Goal: Task Accomplishment & Management: Complete application form

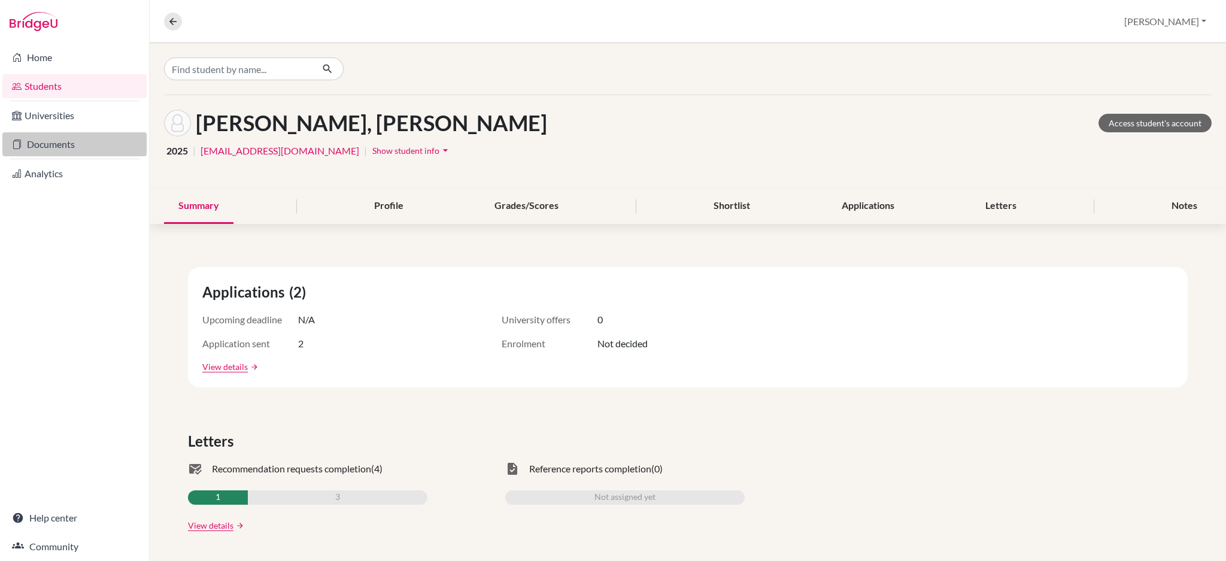
click at [54, 144] on link "Documents" at bounding box center [74, 144] width 144 height 24
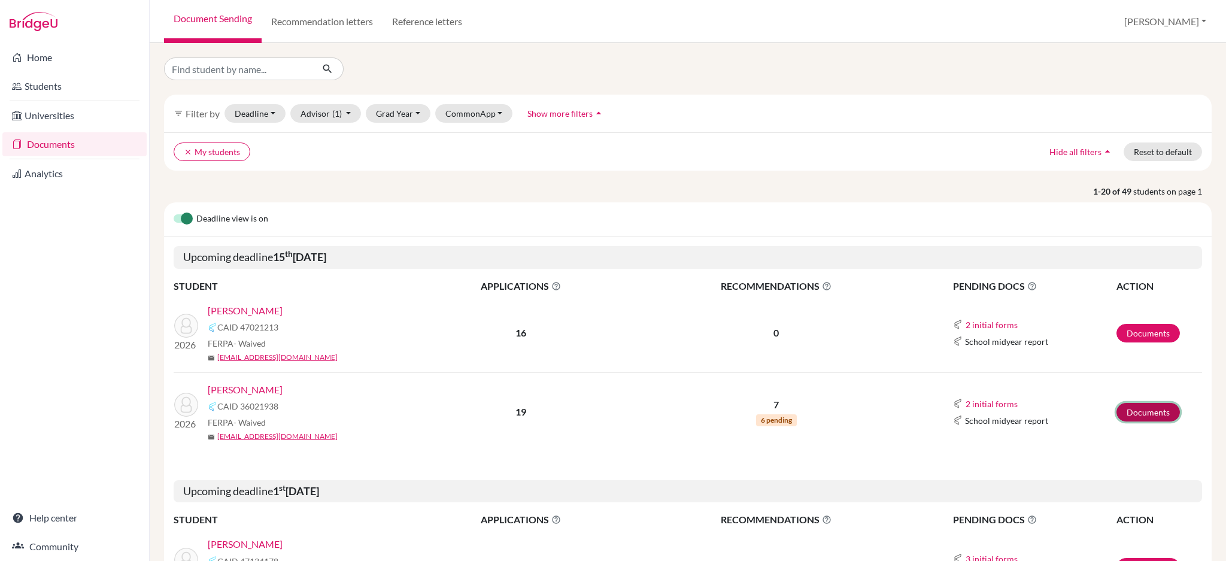
click at [1128, 409] on link "Documents" at bounding box center [1148, 412] width 63 height 19
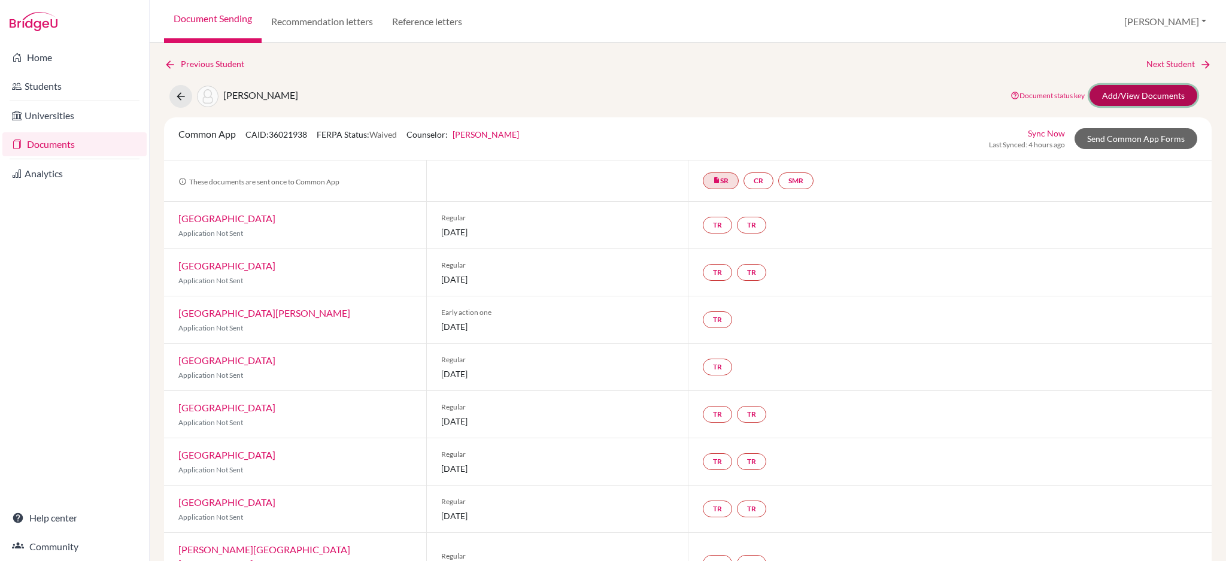
click at [1131, 102] on link "Add/View Documents" at bounding box center [1144, 95] width 108 height 21
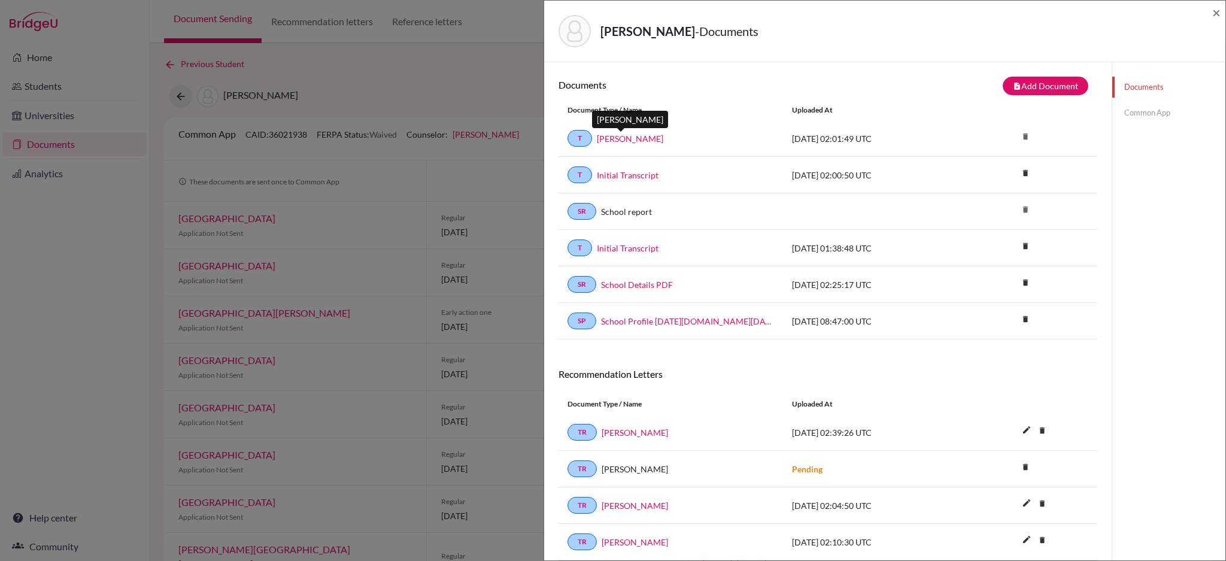
click at [640, 139] on link "[PERSON_NAME]" at bounding box center [630, 138] width 66 height 13
click at [1017, 171] on icon "delete" at bounding box center [1026, 173] width 18 height 18
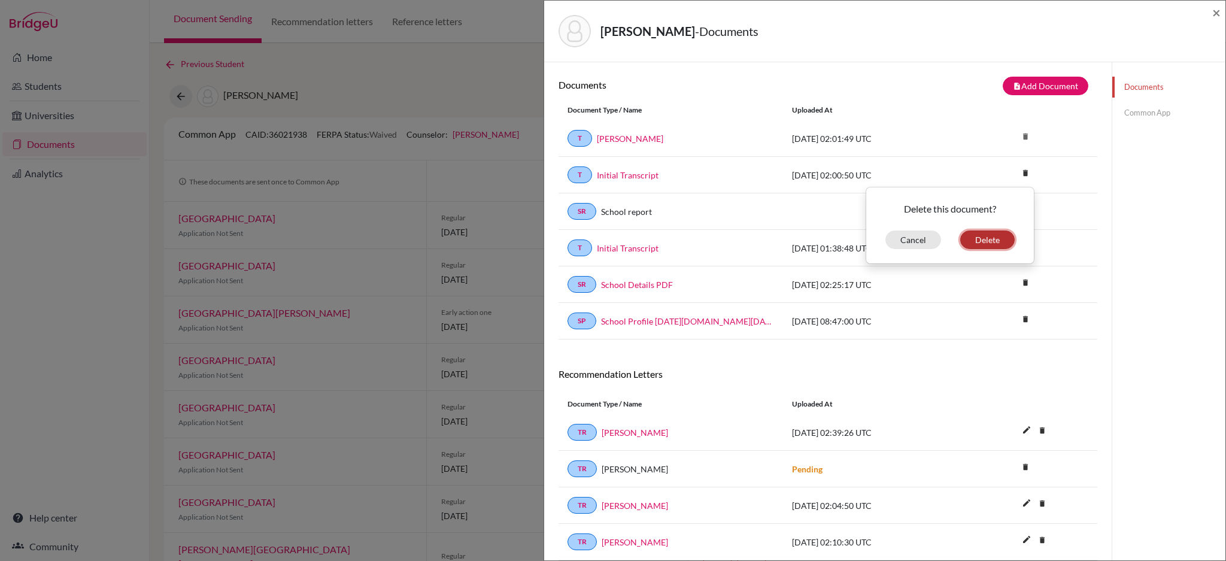
click at [978, 237] on button "Delete" at bounding box center [987, 240] width 54 height 19
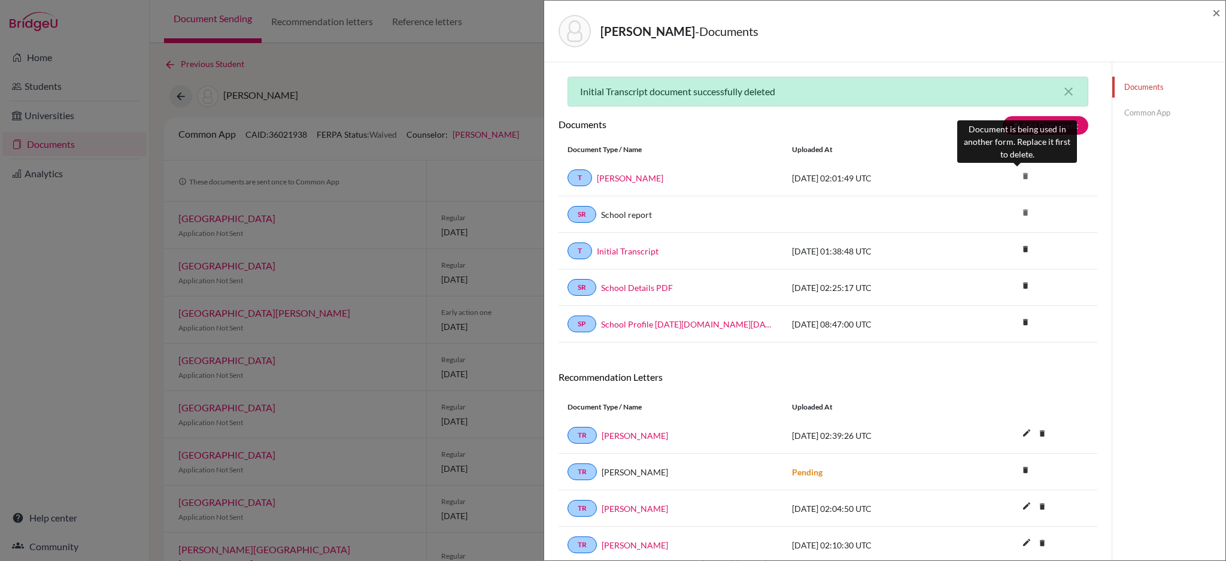
click at [1017, 175] on icon "delete" at bounding box center [1026, 176] width 18 height 18
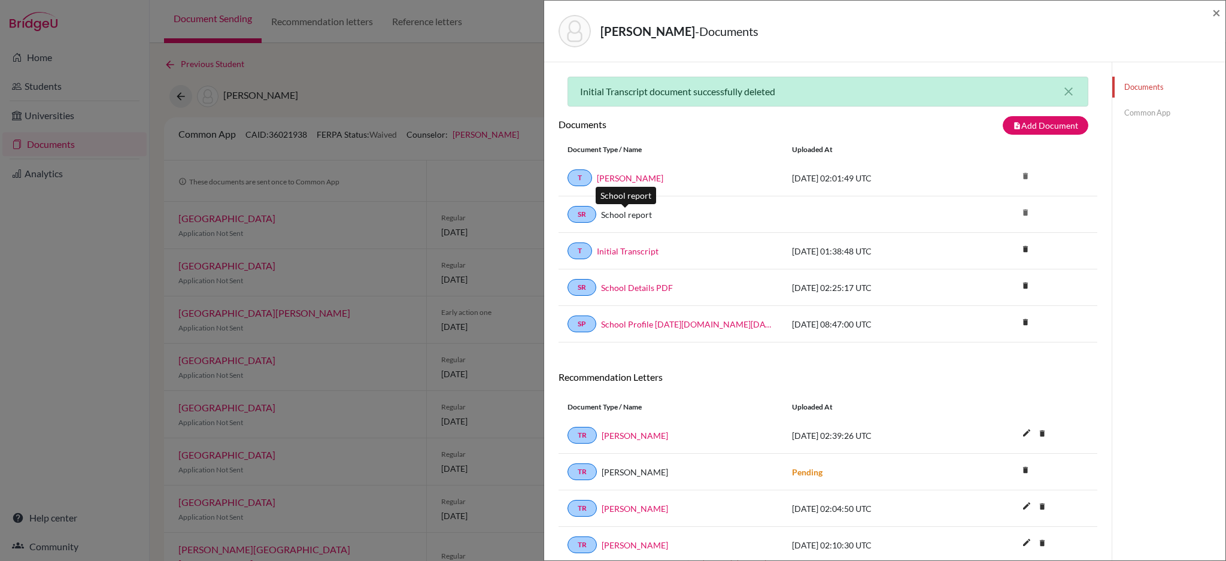
click at [635, 212] on link "School report" at bounding box center [626, 214] width 51 height 13
click at [1017, 250] on icon "delete" at bounding box center [1026, 249] width 18 height 18
click at [971, 311] on button "Delete" at bounding box center [987, 316] width 54 height 19
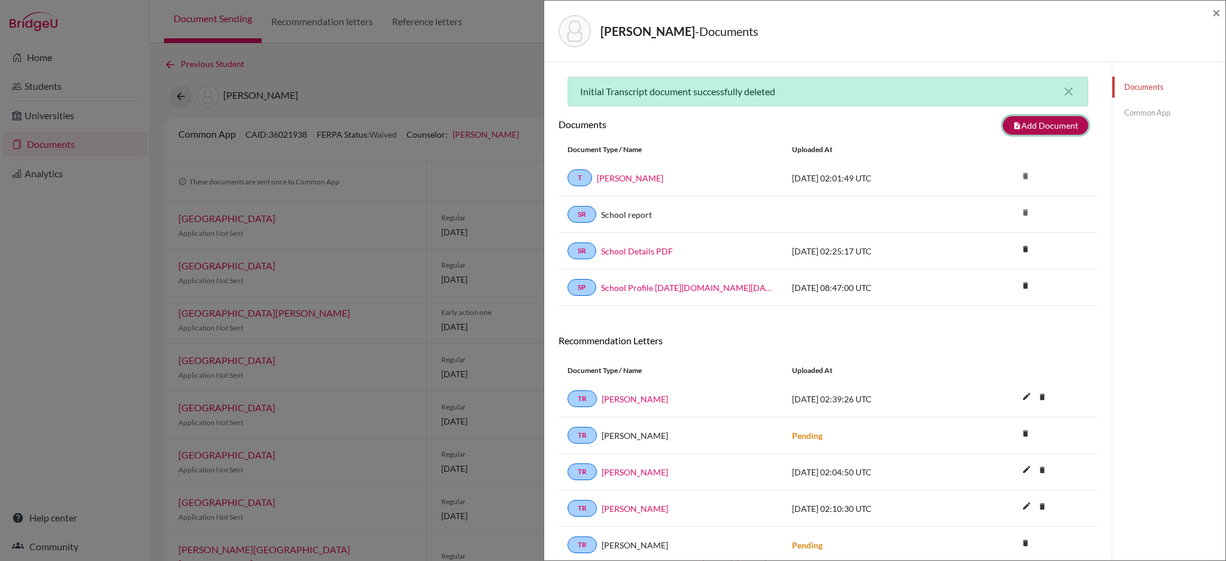
click at [1028, 131] on button "note_add Add Document" at bounding box center [1046, 125] width 86 height 19
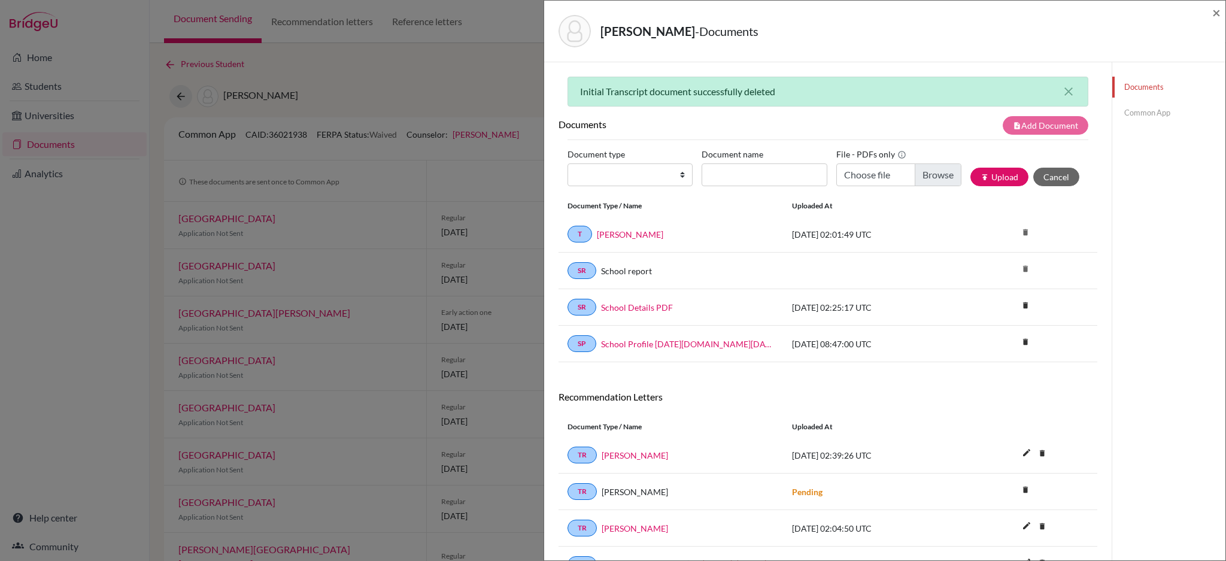
click at [1145, 113] on link "Common App" at bounding box center [1169, 112] width 113 height 21
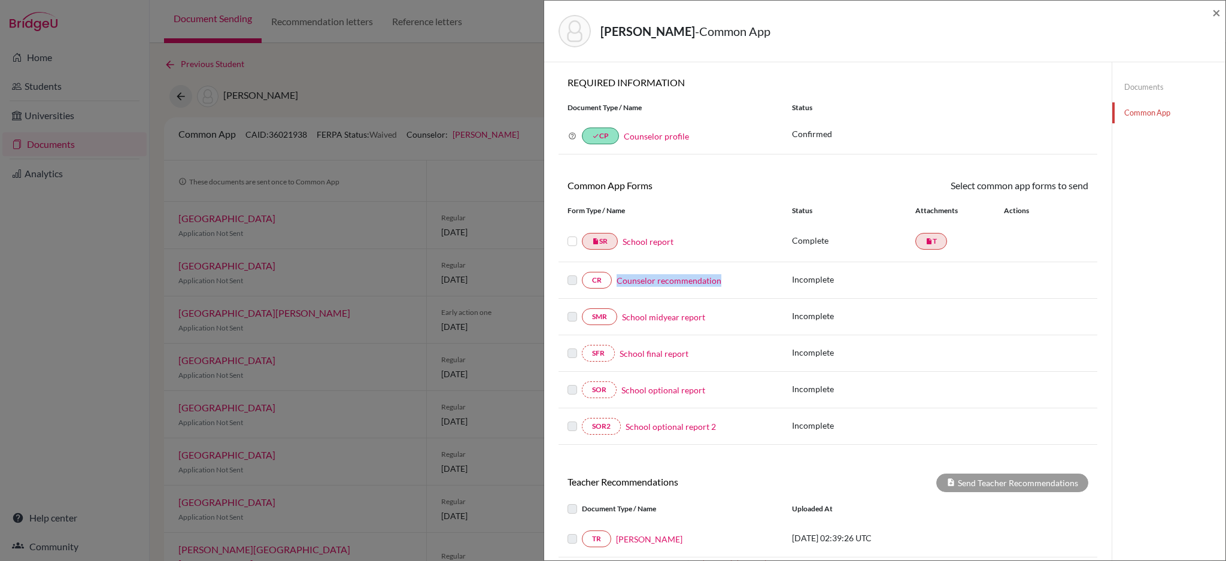
drag, startPoint x: 738, startPoint y: 285, endPoint x: 617, endPoint y: 281, distance: 121.6
click at [617, 281] on div "Counselor recommendation" at bounding box center [693, 280] width 162 height 13
copy link "Counselor recommendation"
click at [1134, 314] on div "Documents Common App" at bounding box center [1169, 483] width 114 height 843
click at [681, 280] on link "Counselor recommendation" at bounding box center [669, 280] width 105 height 13
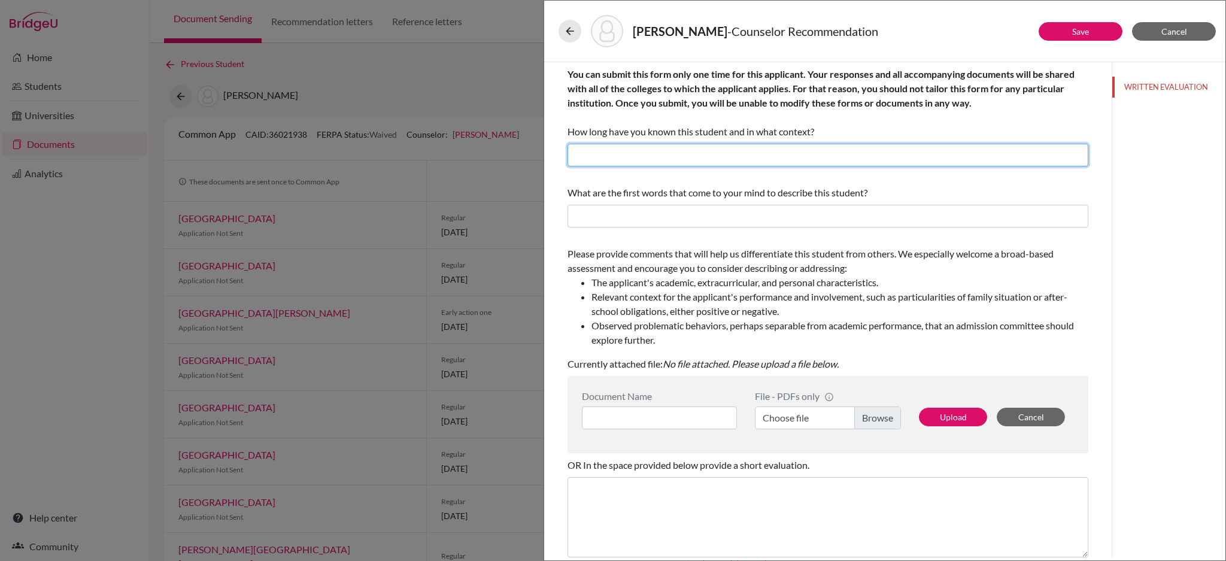
click at [706, 151] on input "text" at bounding box center [828, 155] width 521 height 23
drag, startPoint x: 653, startPoint y: 151, endPoint x: 597, endPoint y: 156, distance: 55.8
click at [597, 156] on input "Two months" at bounding box center [828, 155] width 521 height 23
type input "Two years"
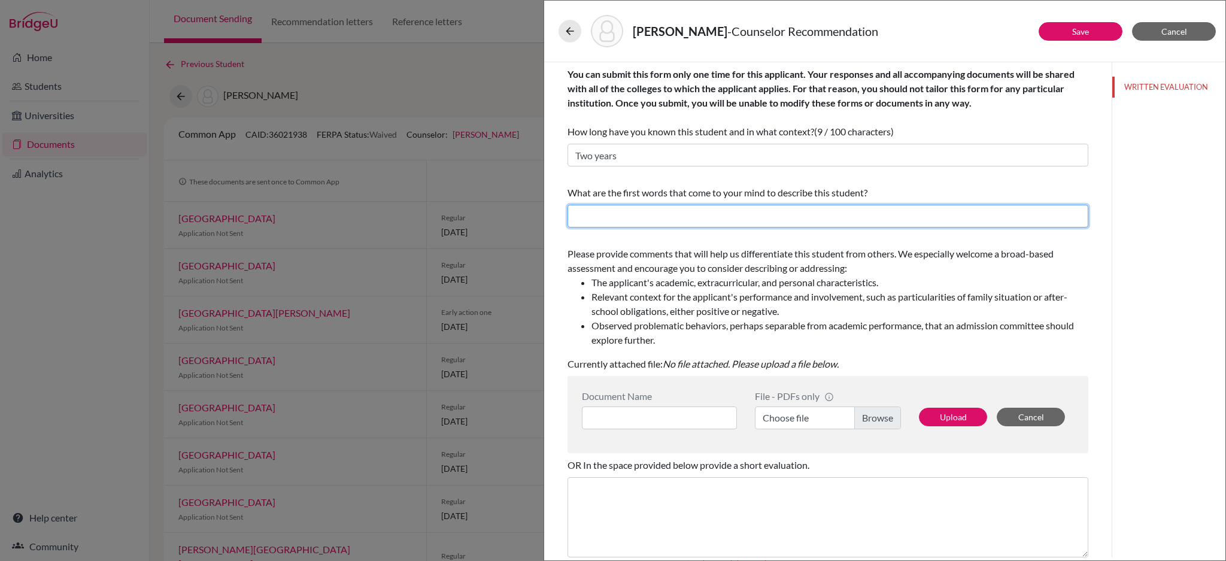
click at [720, 216] on input "text" at bounding box center [828, 216] width 521 height 23
click at [951, 185] on div "What are the first words that come to your mind to describe this student?" at bounding box center [828, 206] width 521 height 51
click at [641, 211] on input "text" at bounding box center [828, 216] width 521 height 23
paste input "attentive, gracious, and intellectually gifted"
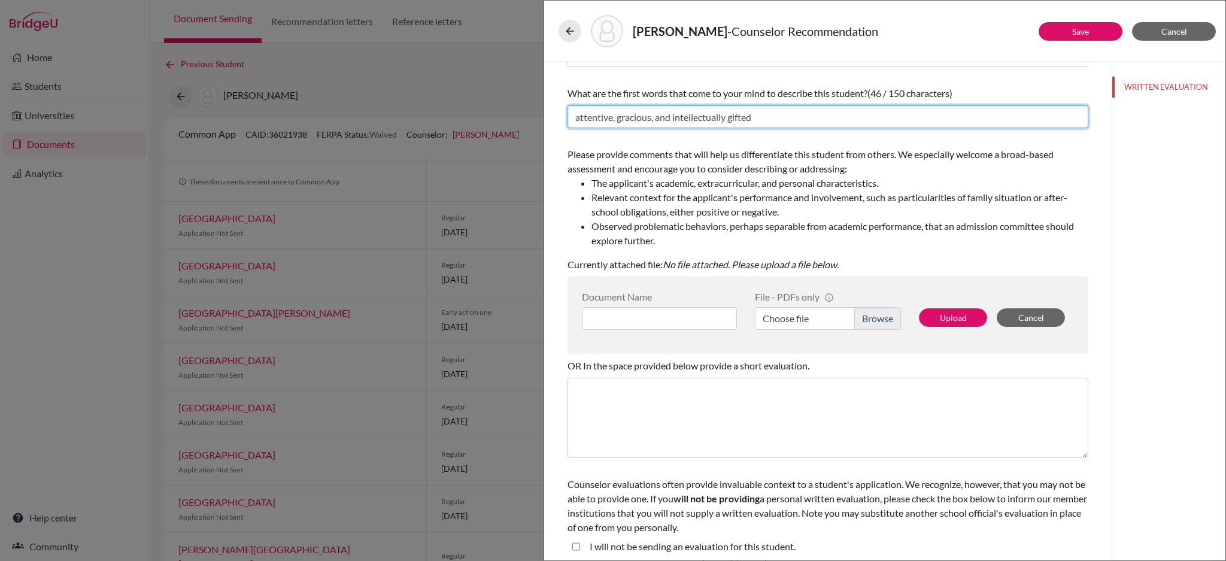
scroll to position [104, 0]
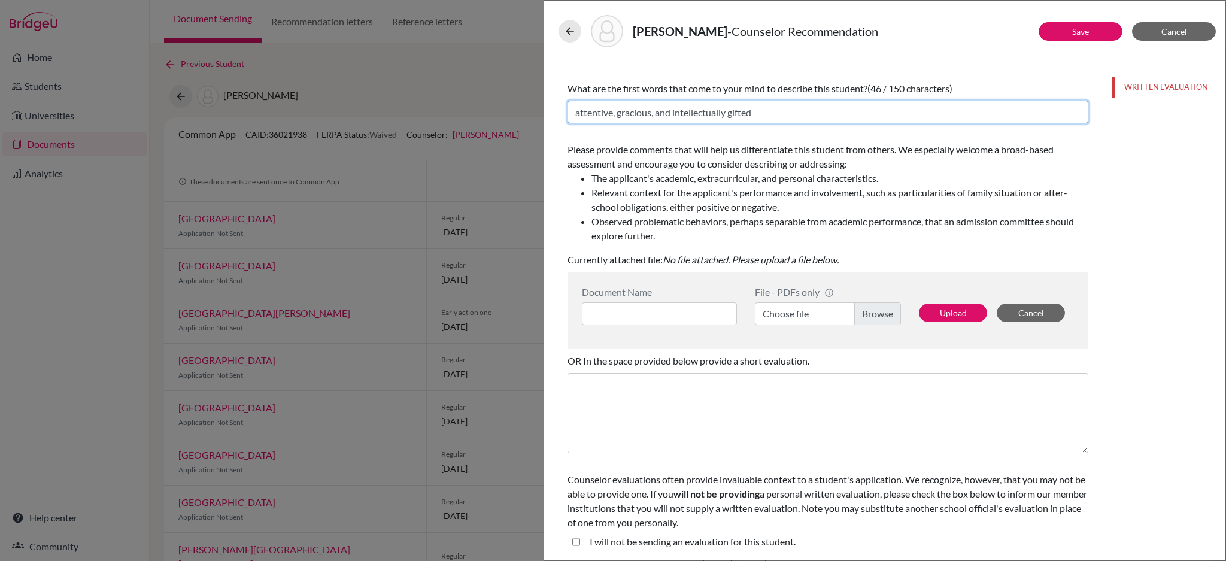
type input "attentive, gracious, and intellectually gifted"
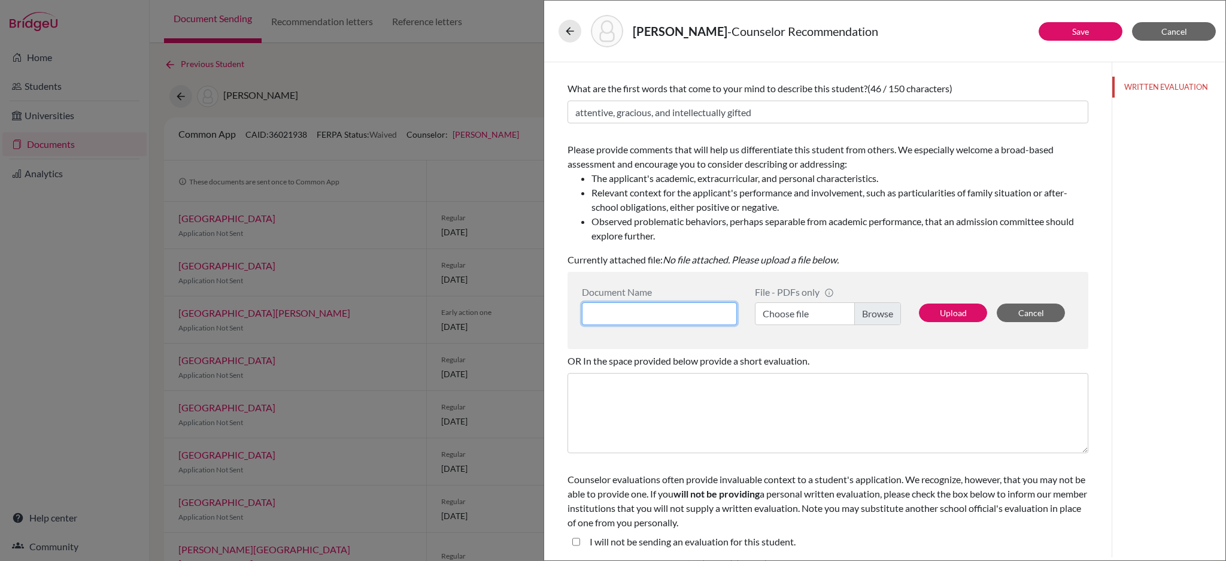
click at [702, 319] on input at bounding box center [659, 313] width 155 height 23
click at [869, 323] on label "Choose file" at bounding box center [828, 313] width 146 height 23
click at [869, 323] on input "Choose file" at bounding box center [828, 313] width 146 height 23
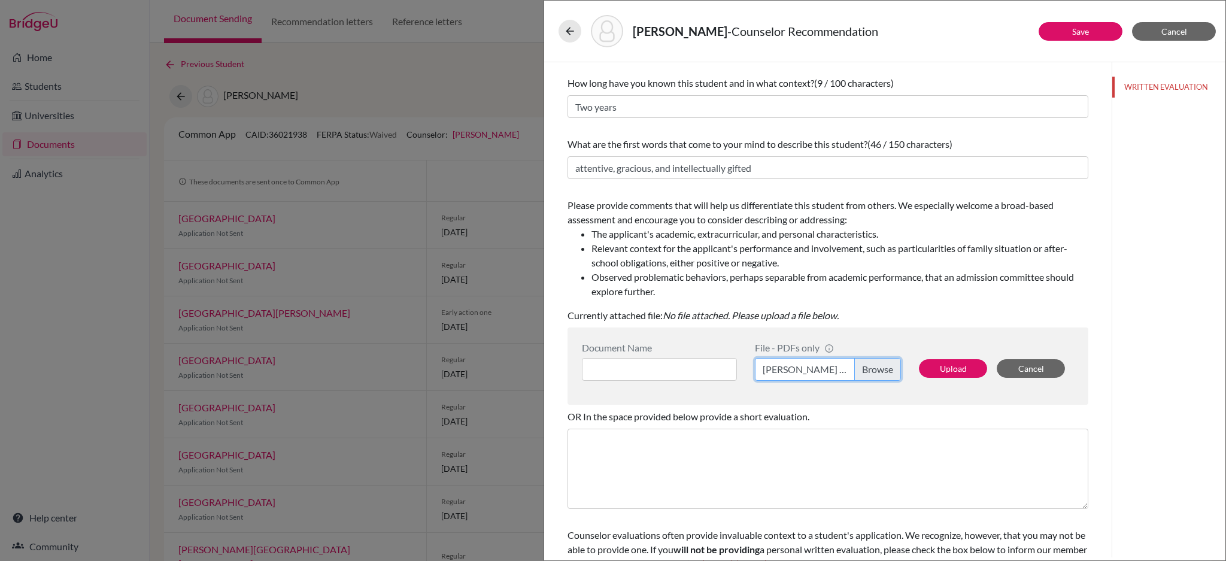
scroll to position [0, 0]
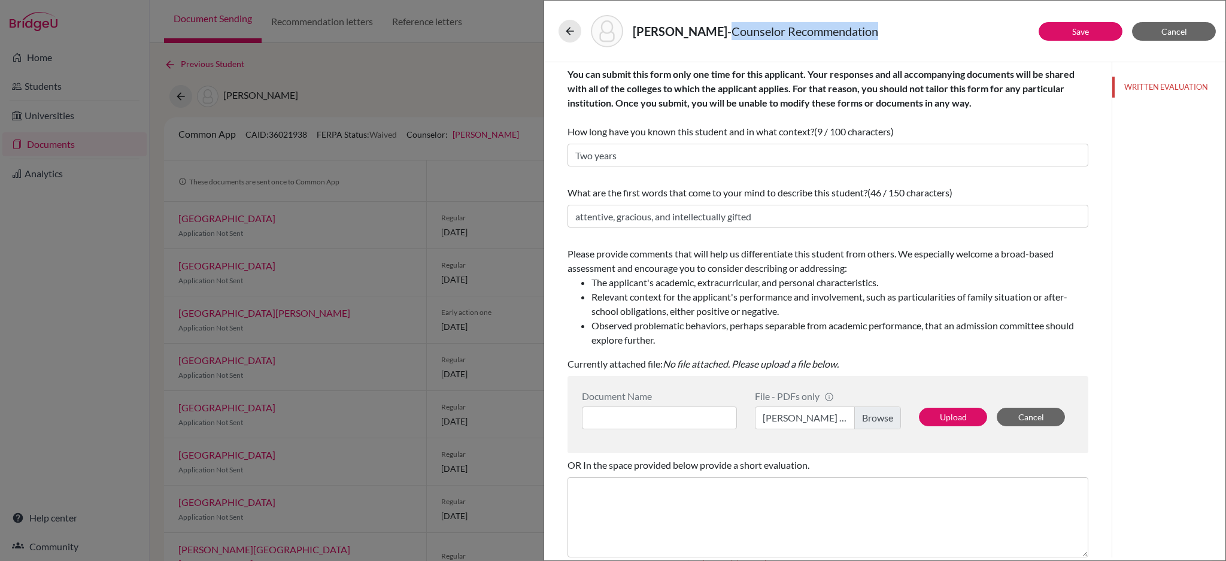
drag, startPoint x: 713, startPoint y: 34, endPoint x: 862, endPoint y: 35, distance: 149.7
click at [862, 34] on div "Teoh, Samuel - Counselor Recommendation" at bounding box center [885, 31] width 653 height 32
copy span "Counselor Recommendation"
click at [663, 417] on input at bounding box center [659, 418] width 155 height 23
paste input "Counselor Recommendation"
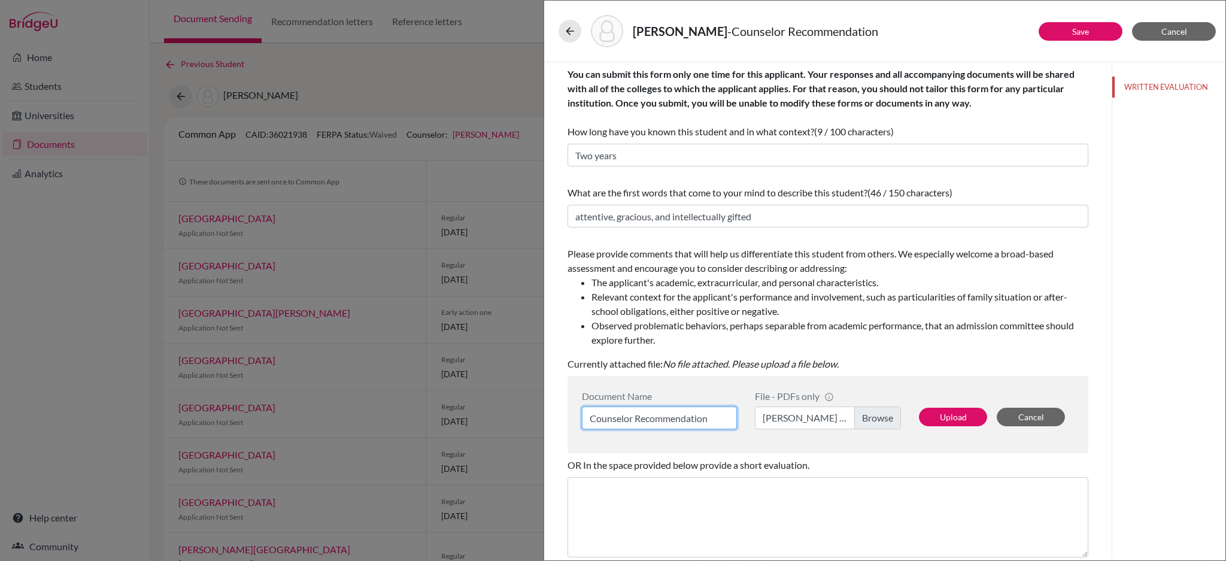
scroll to position [104, 0]
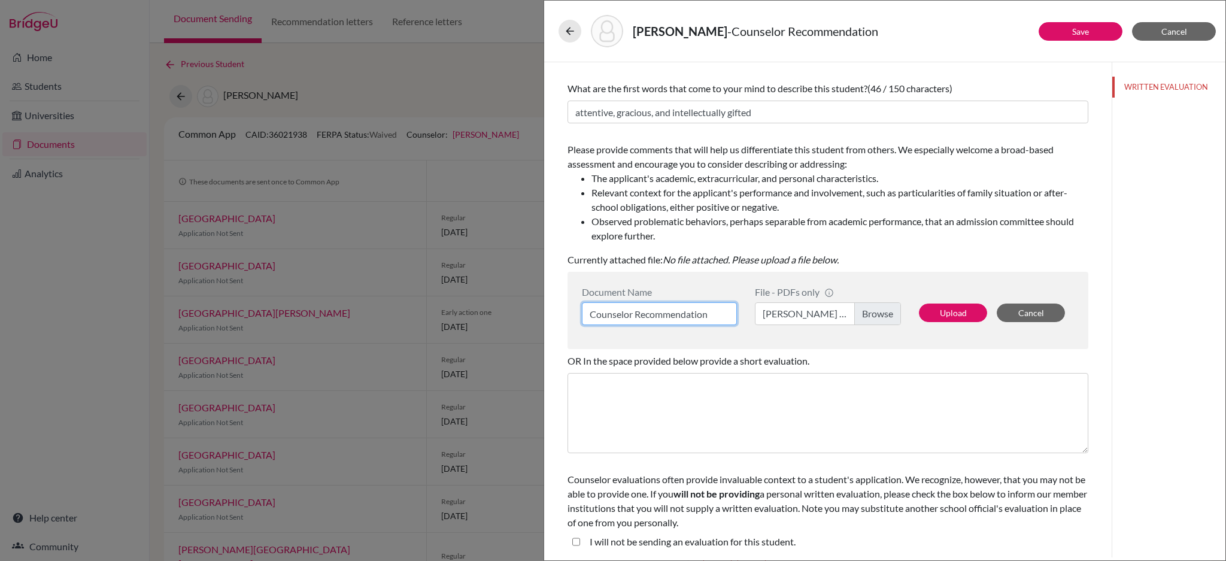
type input "Counselor Recommendation"
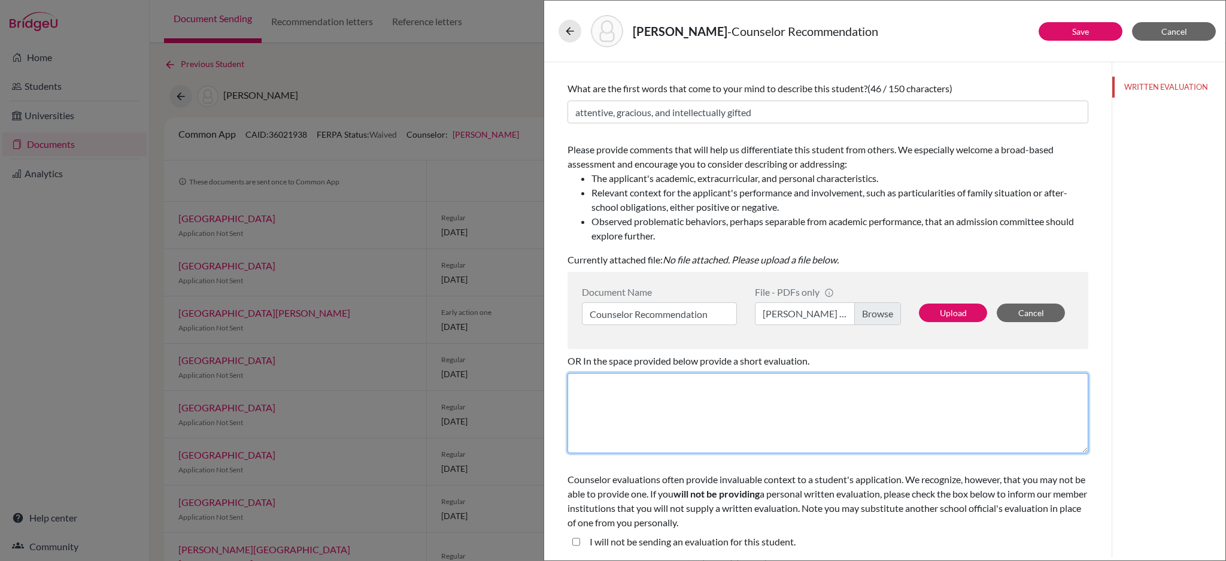
click at [639, 393] on textarea at bounding box center [828, 413] width 521 height 80
drag, startPoint x: 736, startPoint y: 380, endPoint x: 551, endPoint y: 382, distance: 185.0
click at [551, 382] on div "You can submit this form only one time for this applicant. Your responses and a…" at bounding box center [828, 205] width 568 height 495
paste textarea
click at [793, 412] on textarea "See the document attached" at bounding box center [828, 413] width 521 height 80
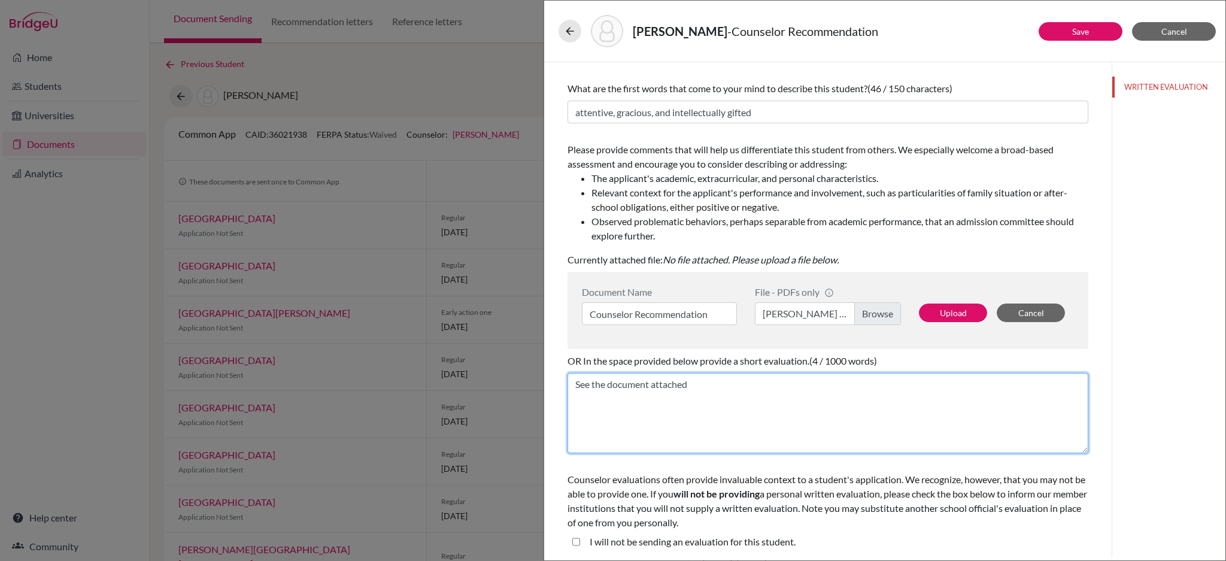
type textarea "See the document attached"
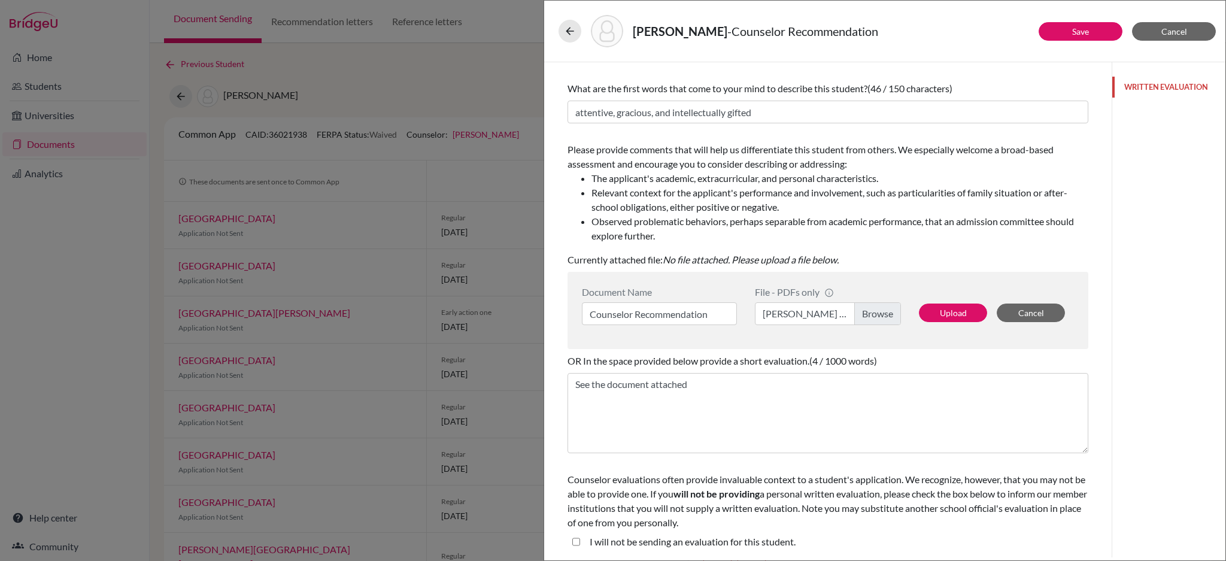
click at [1136, 86] on button "WRITTEN EVALUATION" at bounding box center [1169, 87] width 113 height 21
click at [937, 311] on button "Upload" at bounding box center [953, 313] width 68 height 19
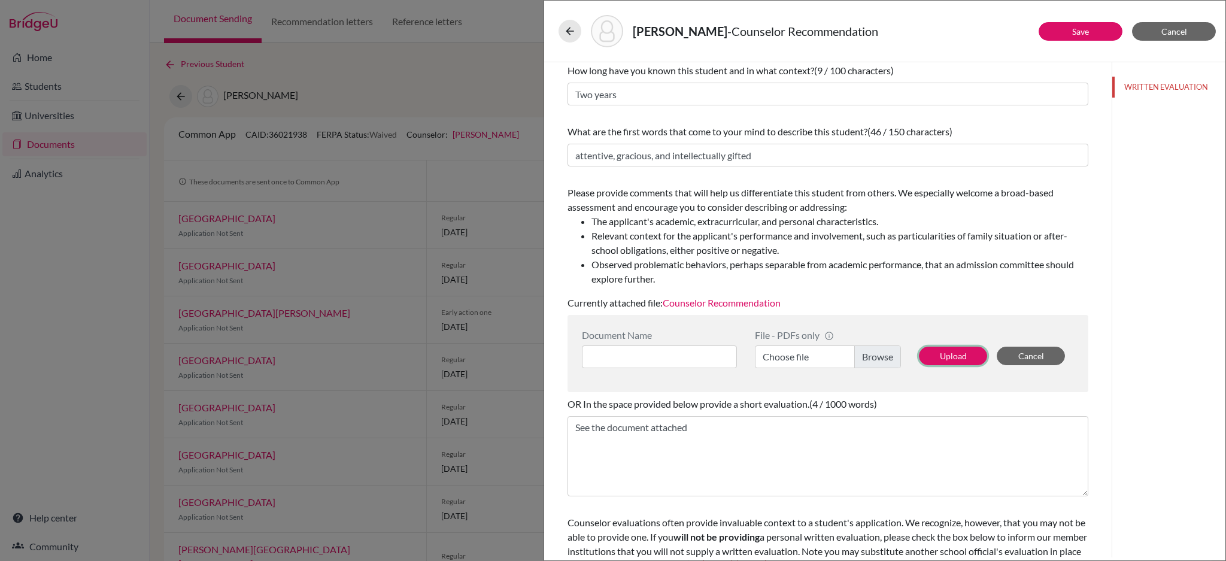
scroll to position [0, 0]
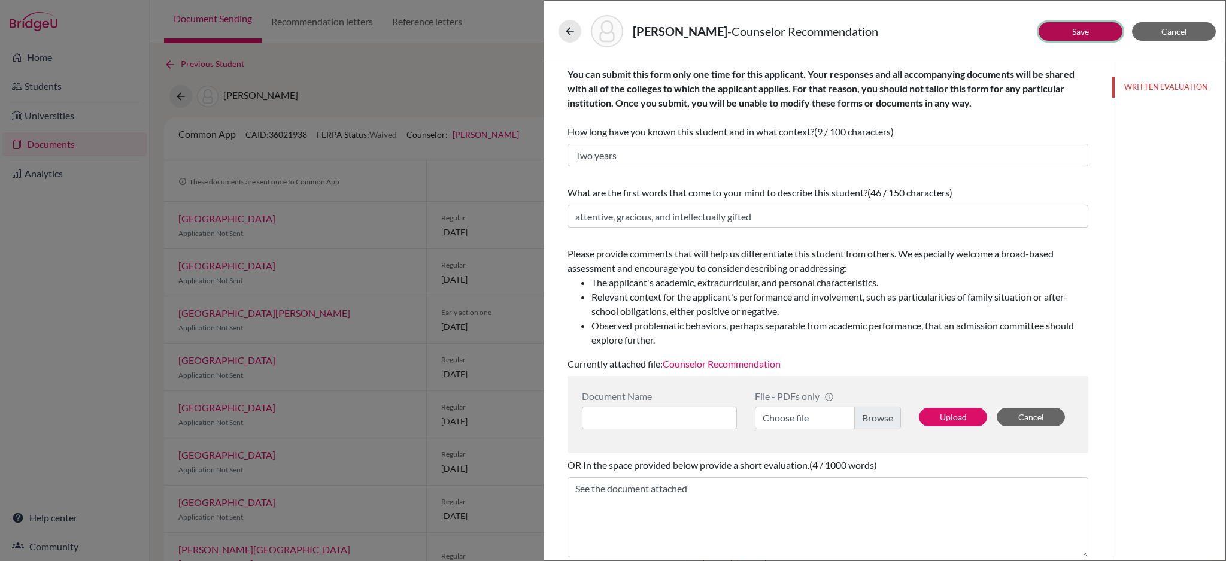
click at [1061, 32] on button "Save" at bounding box center [1081, 31] width 84 height 19
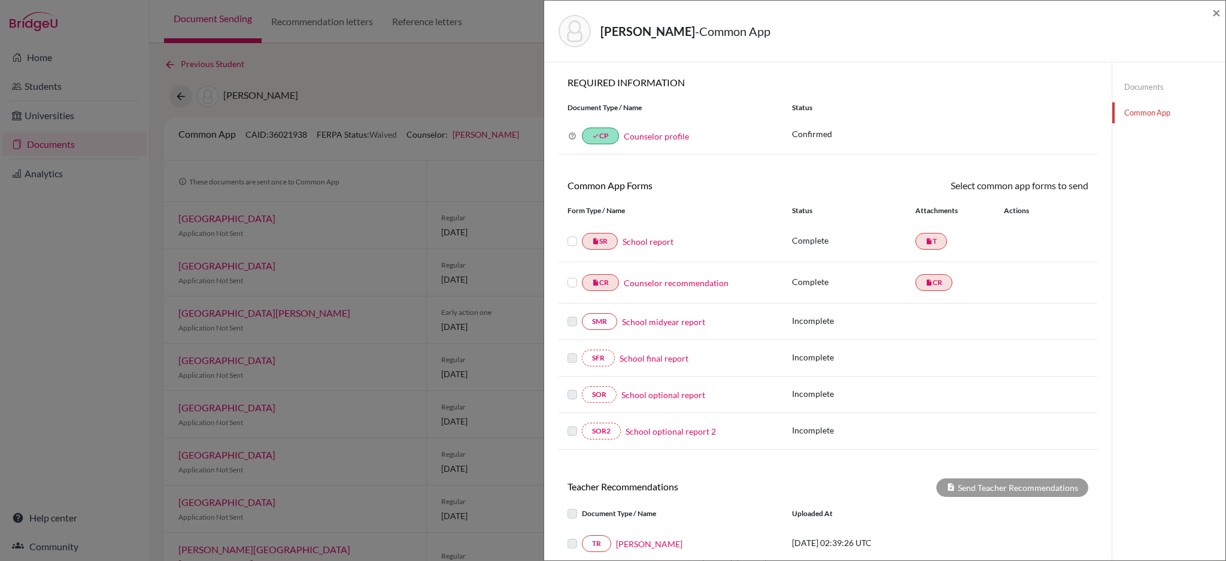
click at [666, 281] on link "Counselor recommendation" at bounding box center [676, 283] width 105 height 13
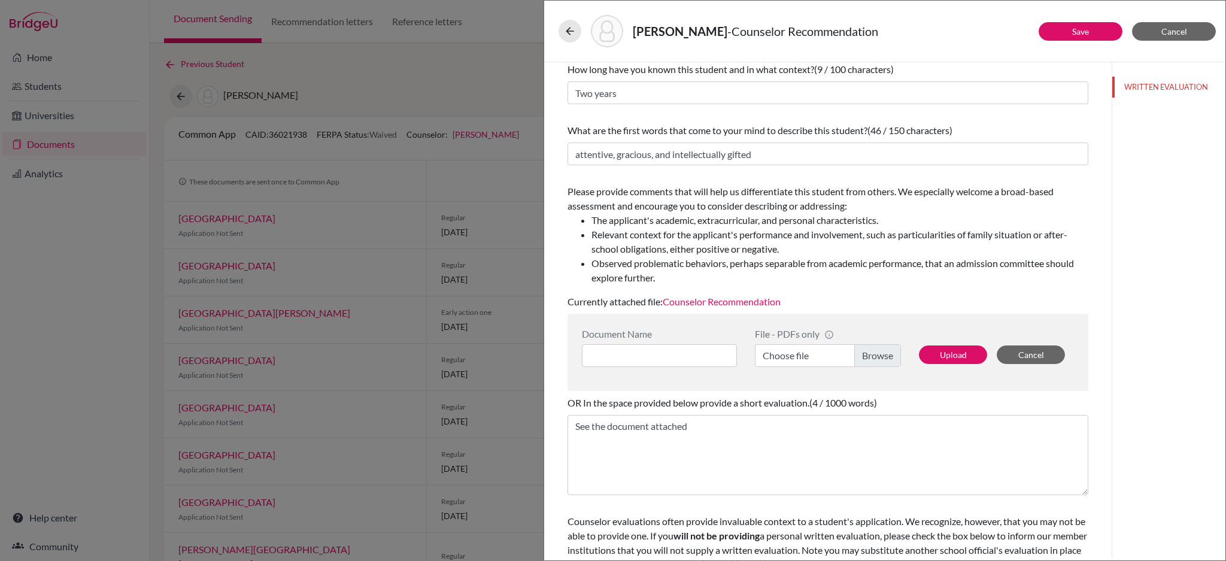
scroll to position [104, 0]
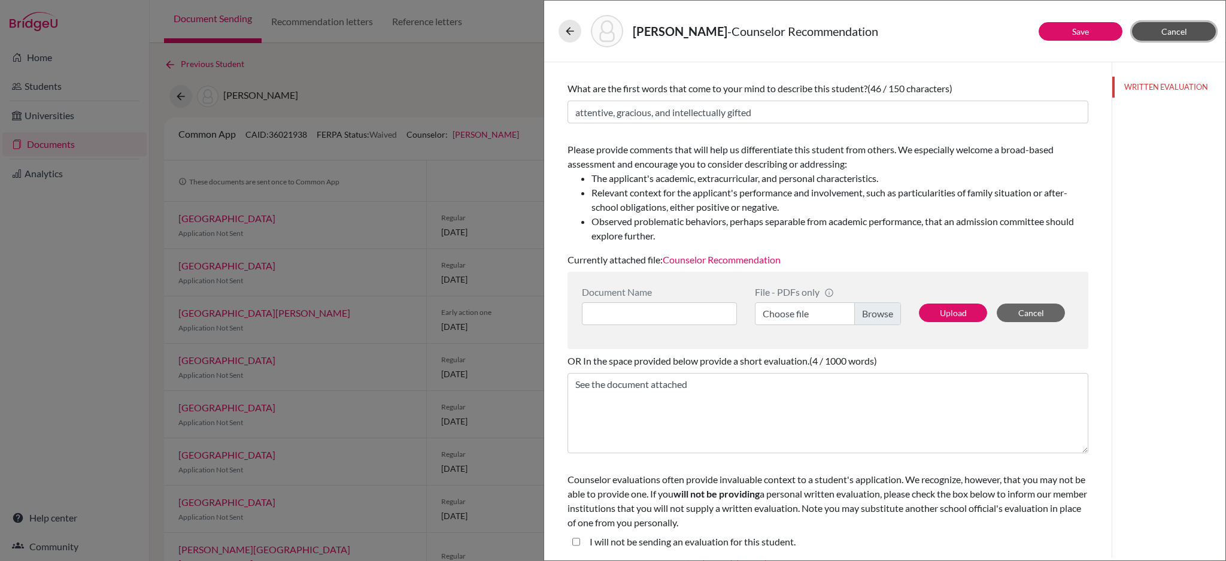
click at [1186, 33] on span "Cancel" at bounding box center [1175, 31] width 26 height 10
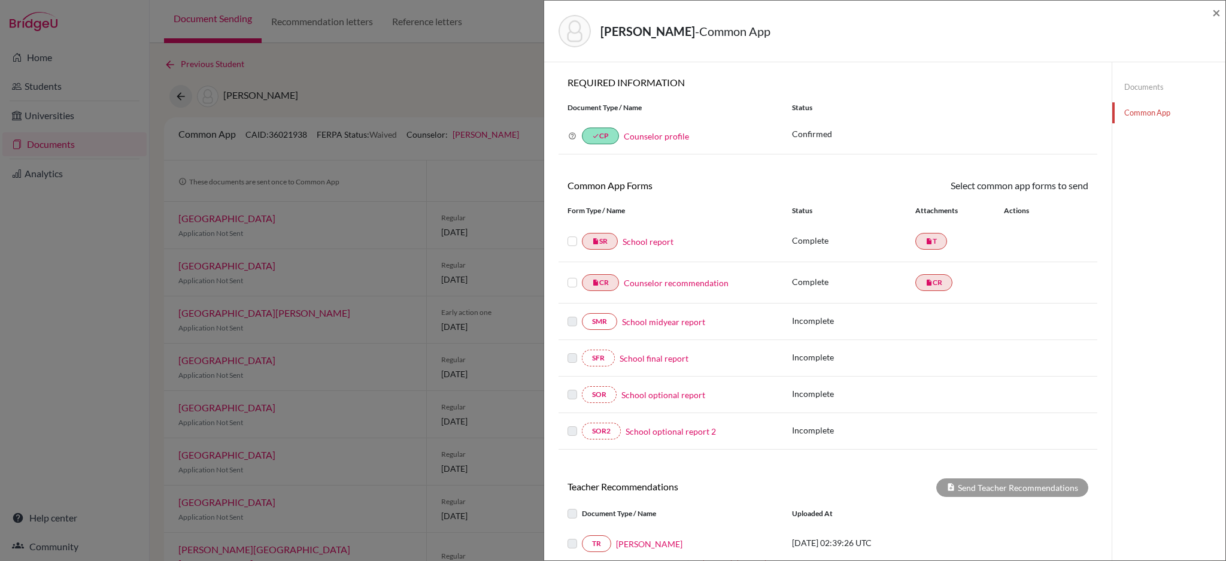
click at [479, 72] on div "[PERSON_NAME] - Common App × × REQUIRED INFORMATION Document Type / Name Status…" at bounding box center [613, 280] width 1226 height 561
click at [1214, 14] on span "×" at bounding box center [1217, 12] width 8 height 17
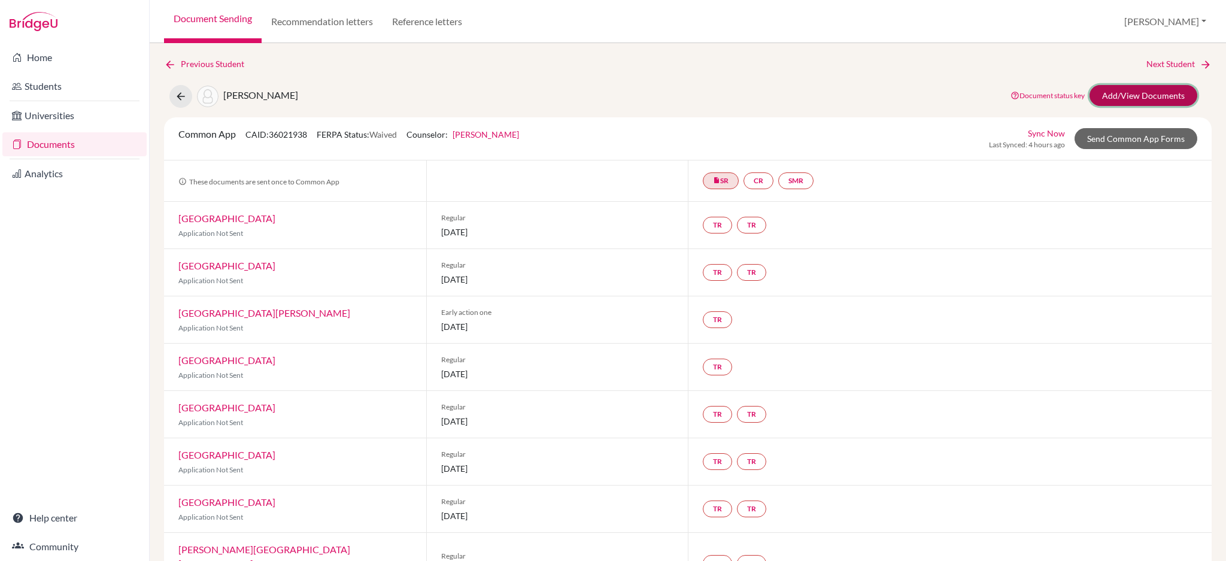
click at [1135, 89] on link "Add/View Documents" at bounding box center [1144, 95] width 108 height 21
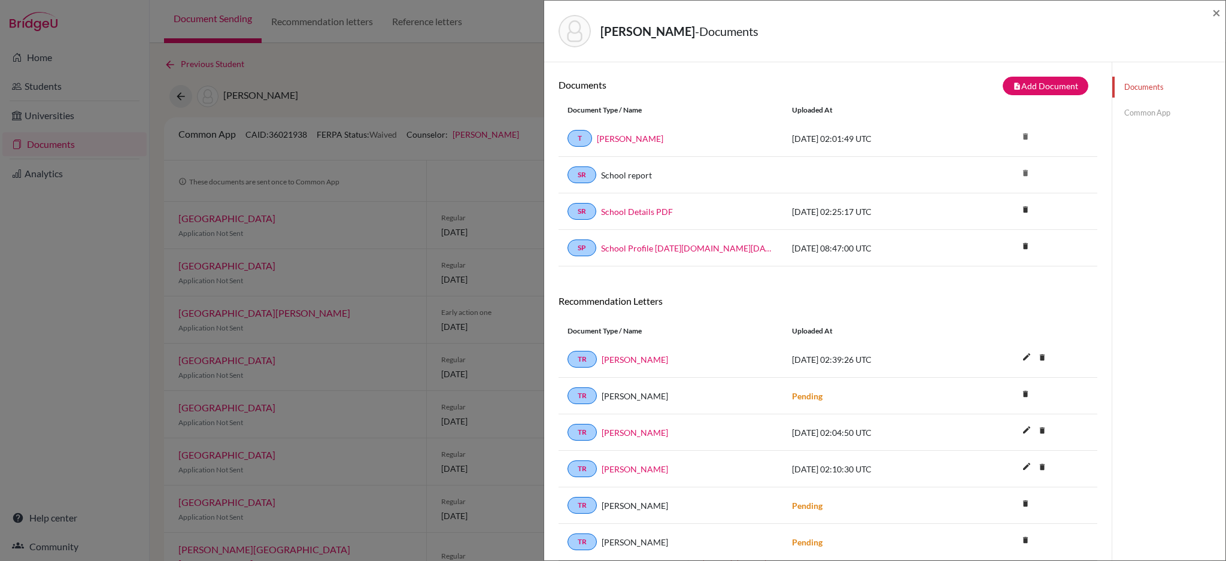
click at [466, 63] on div "Teoh, Samuel - Documents × Documents note_add Add Document Document type Change…" at bounding box center [613, 280] width 1226 height 561
click at [1145, 114] on link "Common App" at bounding box center [1169, 112] width 113 height 21
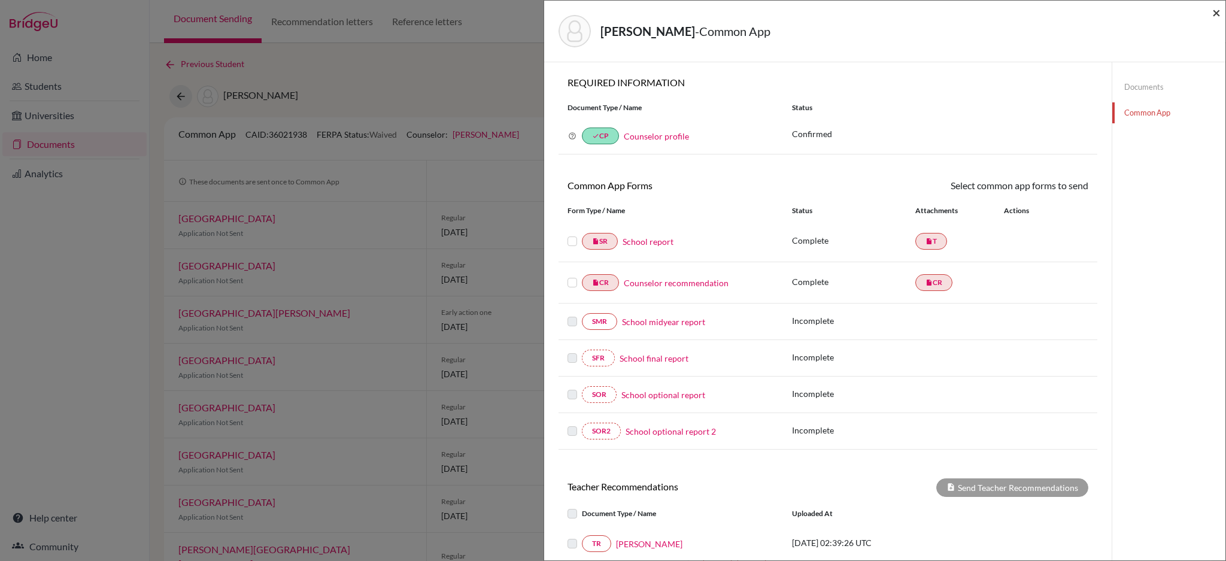
click at [1213, 10] on span "×" at bounding box center [1217, 12] width 8 height 17
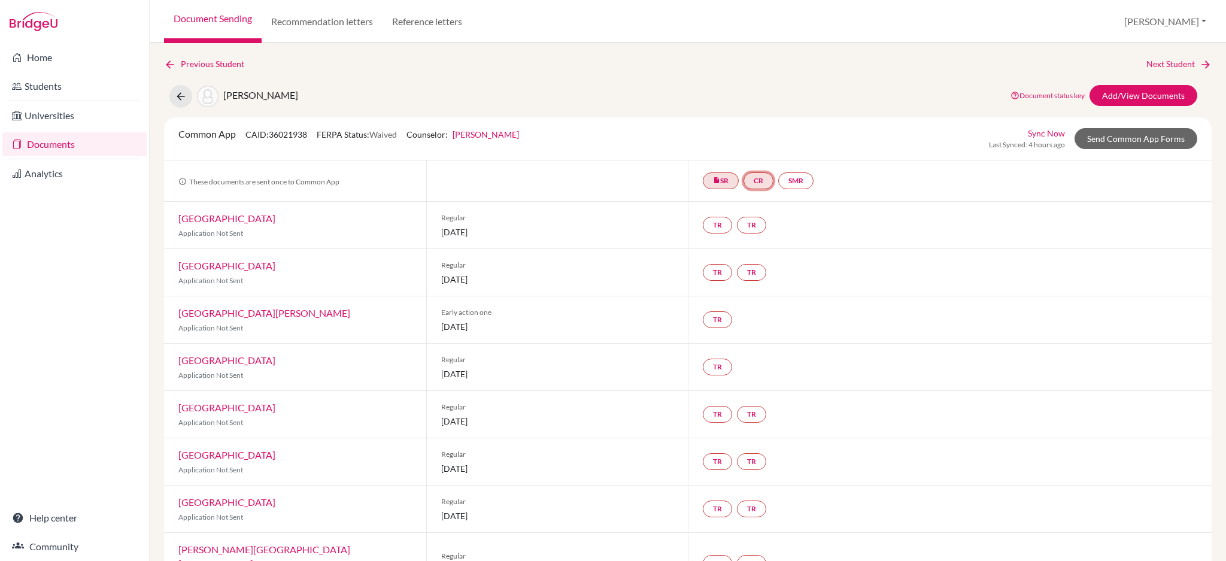
click at [758, 180] on link "CR" at bounding box center [759, 180] width 30 height 17
click at [753, 157] on small "Incomplete" at bounding box center [760, 156] width 116 height 11
click at [939, 249] on div "TR TR" at bounding box center [950, 272] width 524 height 47
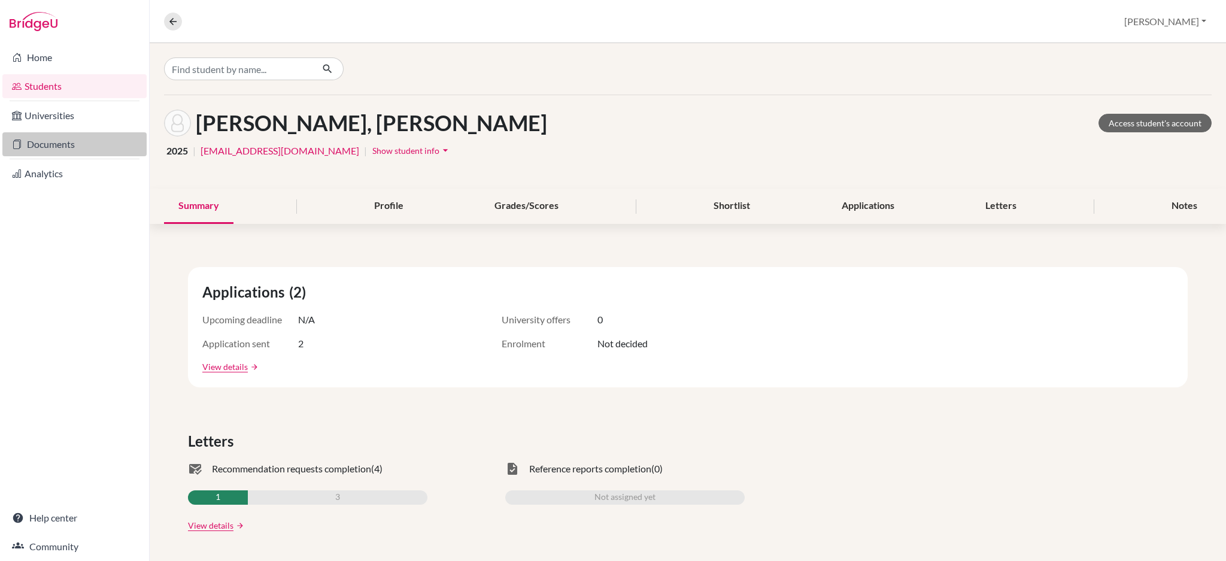
click at [81, 141] on link "Documents" at bounding box center [74, 144] width 144 height 24
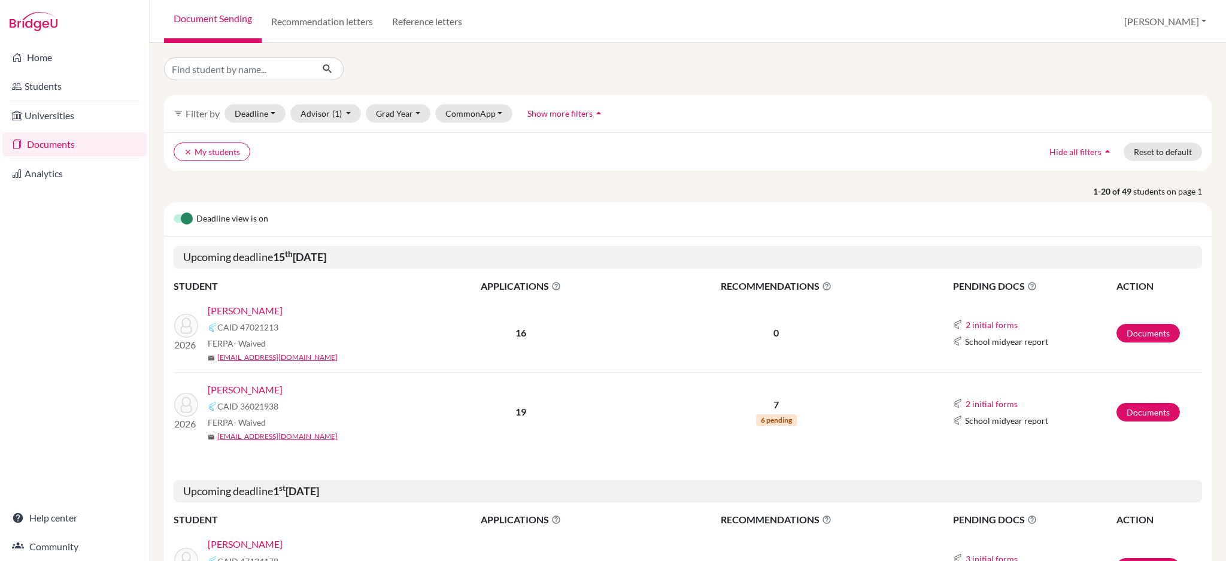
click at [244, 391] on link "[PERSON_NAME]" at bounding box center [245, 390] width 75 height 14
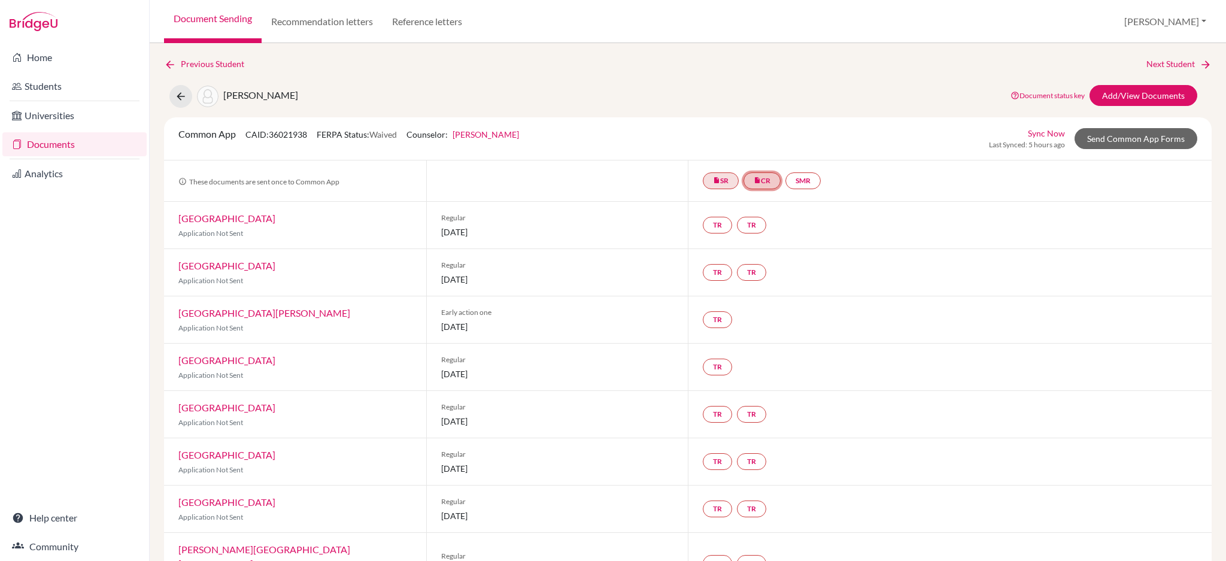
click at [760, 187] on link "insert_drive_file CR" at bounding box center [762, 180] width 37 height 17
click at [810, 180] on link "SMR" at bounding box center [803, 180] width 35 height 17
click at [964, 202] on div "TR TR" at bounding box center [950, 225] width 524 height 47
click at [1115, 96] on link "Add/View Documents" at bounding box center [1144, 95] width 108 height 21
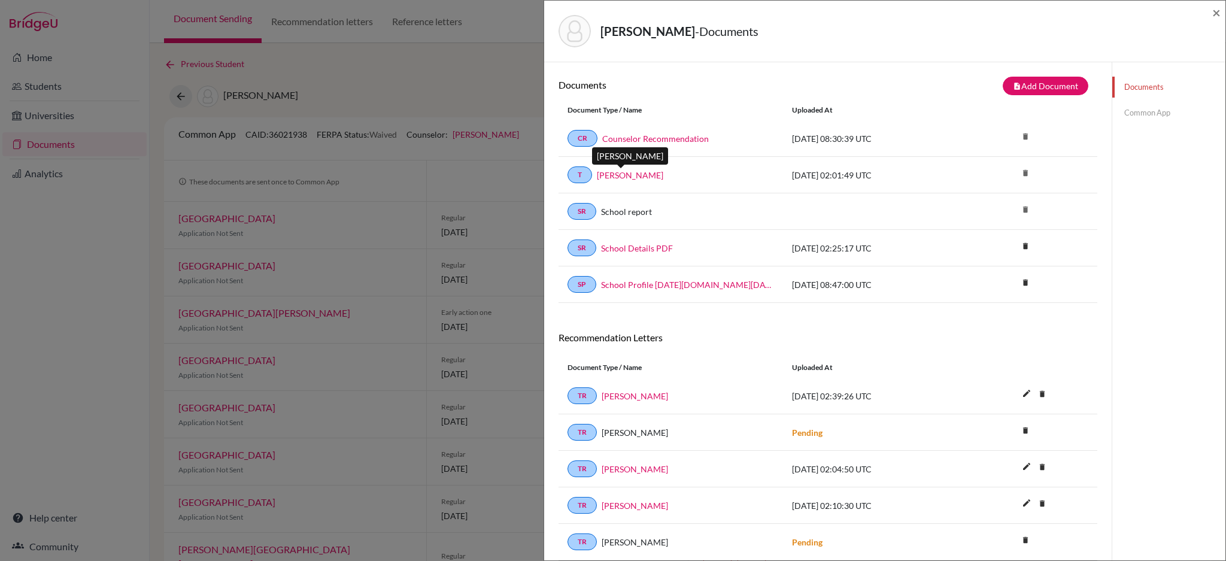
click at [616, 171] on link "[PERSON_NAME]" at bounding box center [630, 175] width 66 height 13
click at [625, 171] on link "[PERSON_NAME]" at bounding box center [630, 175] width 66 height 13
click at [1152, 110] on link "Common App" at bounding box center [1169, 112] width 113 height 21
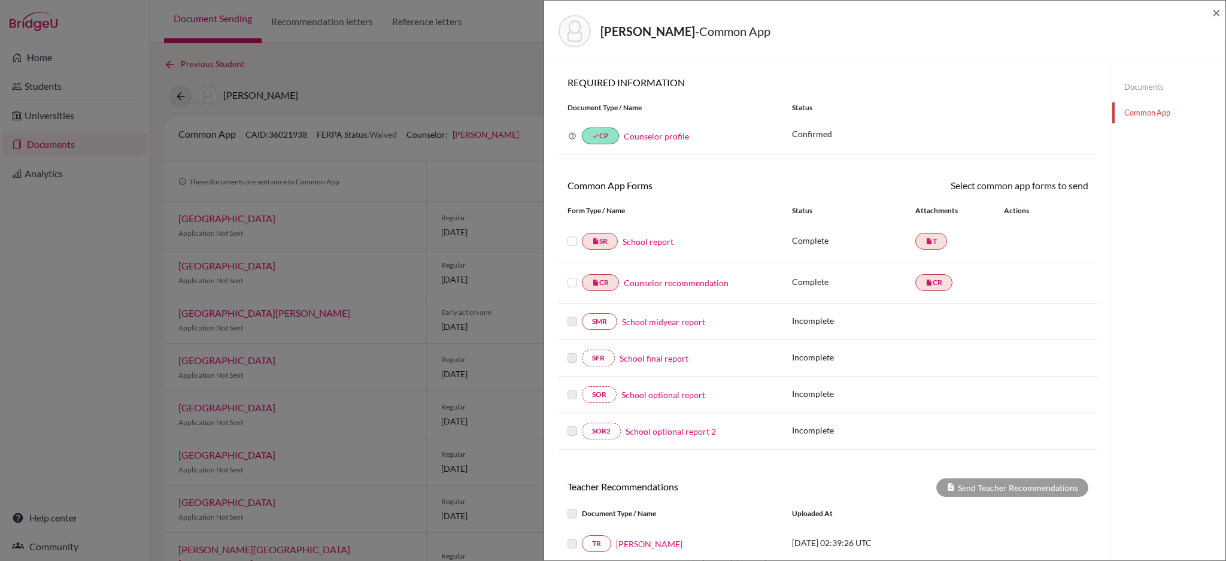
click at [663, 241] on link "School report" at bounding box center [648, 241] width 51 height 13
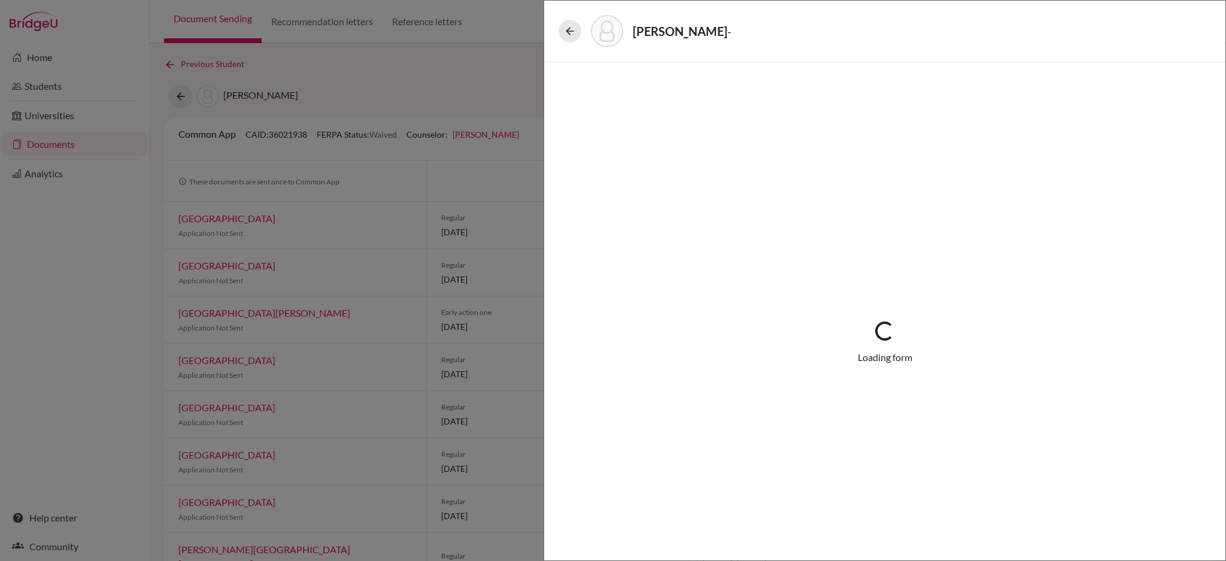
select select "1"
select select "661098"
select select "0"
select select "1"
select select "0"
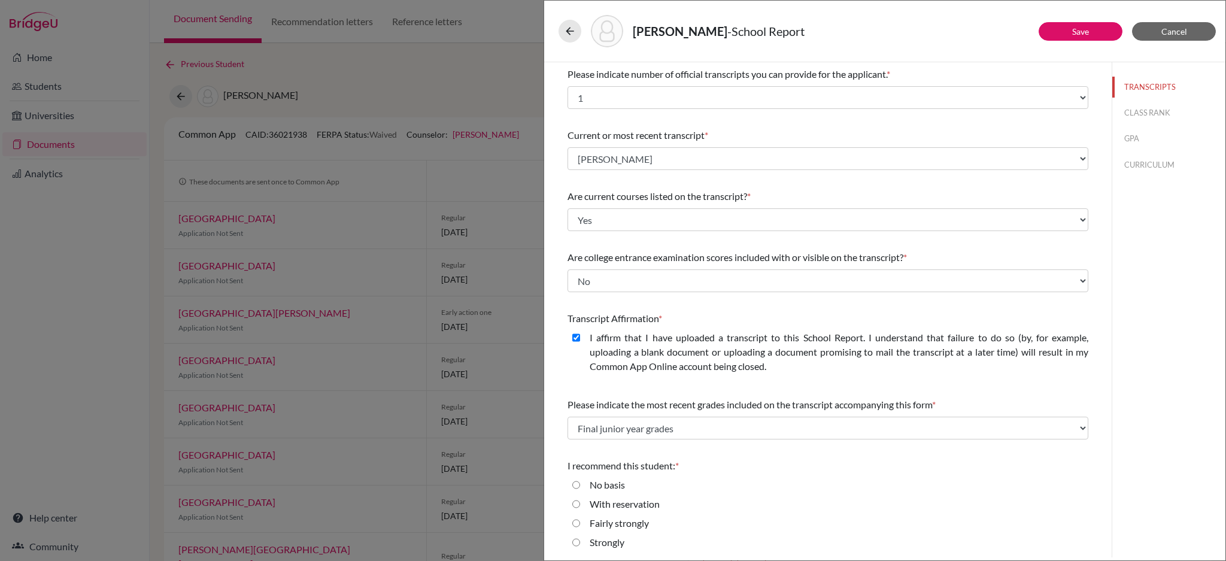
click at [468, 80] on div "[PERSON_NAME] - School Report Save Cancel Please indicate number of official tr…" at bounding box center [613, 280] width 1226 height 561
click at [571, 31] on icon at bounding box center [570, 31] width 12 height 12
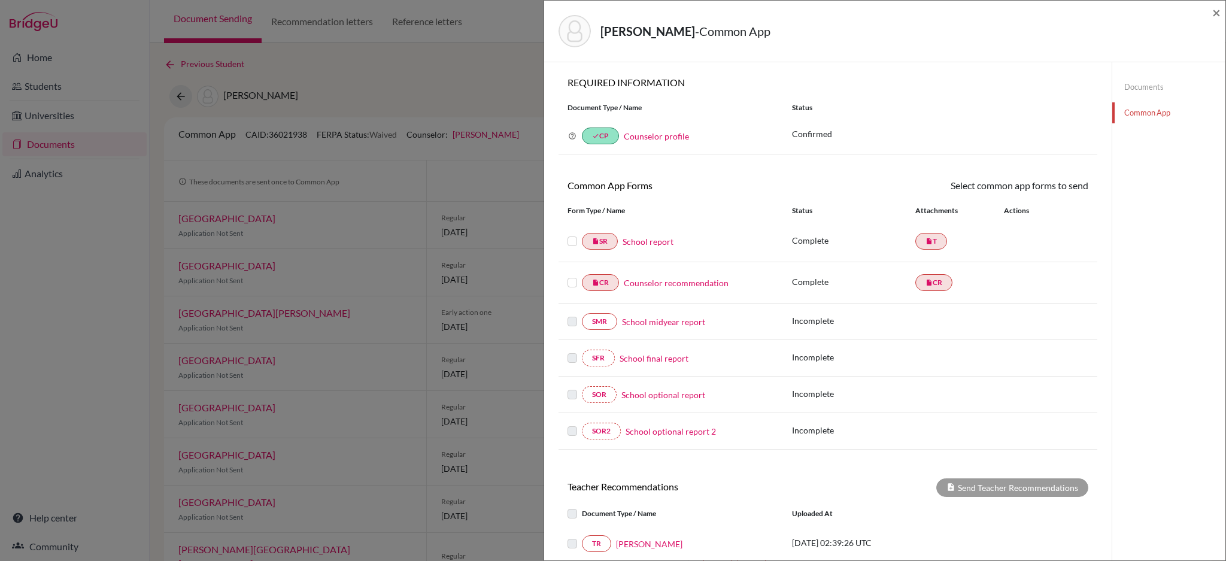
click at [466, 63] on div "[PERSON_NAME] - Common App × × REQUIRED INFORMATION Document Type / Name Status…" at bounding box center [613, 280] width 1226 height 561
click at [1221, 16] on div "[PERSON_NAME] - Common App ×" at bounding box center [884, 32] width 681 height 62
click at [1218, 14] on span "×" at bounding box center [1217, 12] width 8 height 17
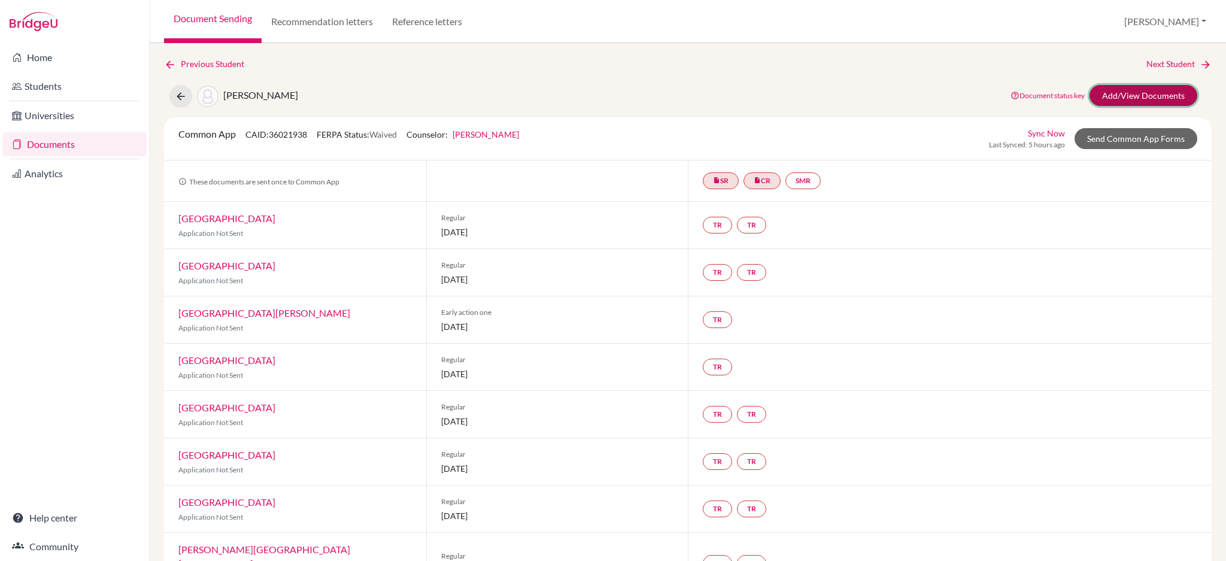
click at [1119, 95] on link "Add/View Documents" at bounding box center [1144, 95] width 108 height 21
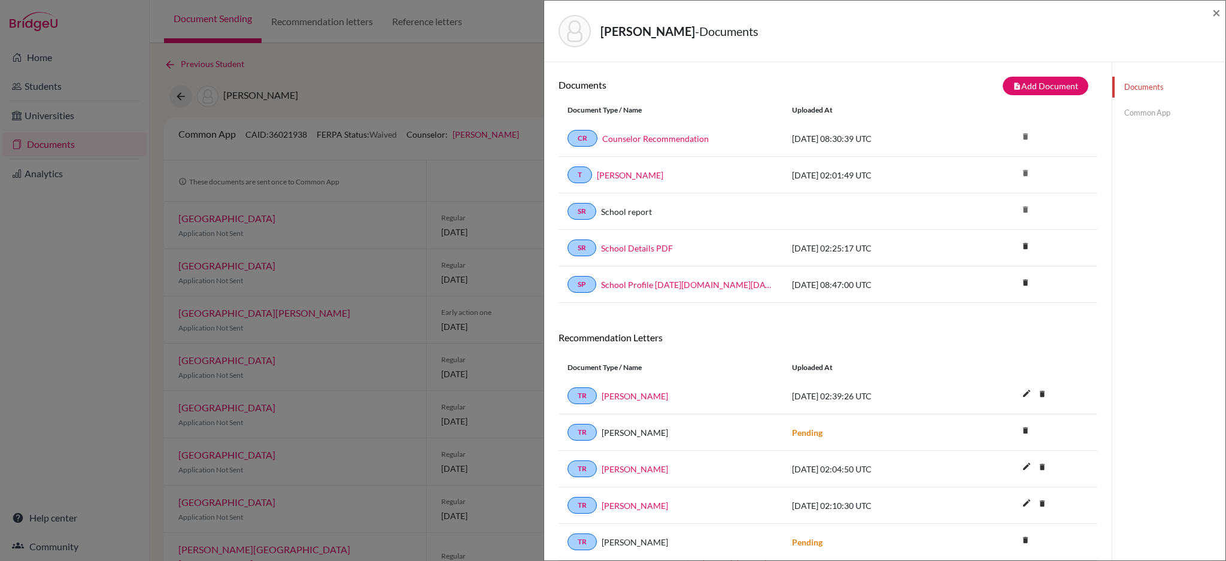
click at [1136, 106] on link "Common App" at bounding box center [1169, 112] width 113 height 21
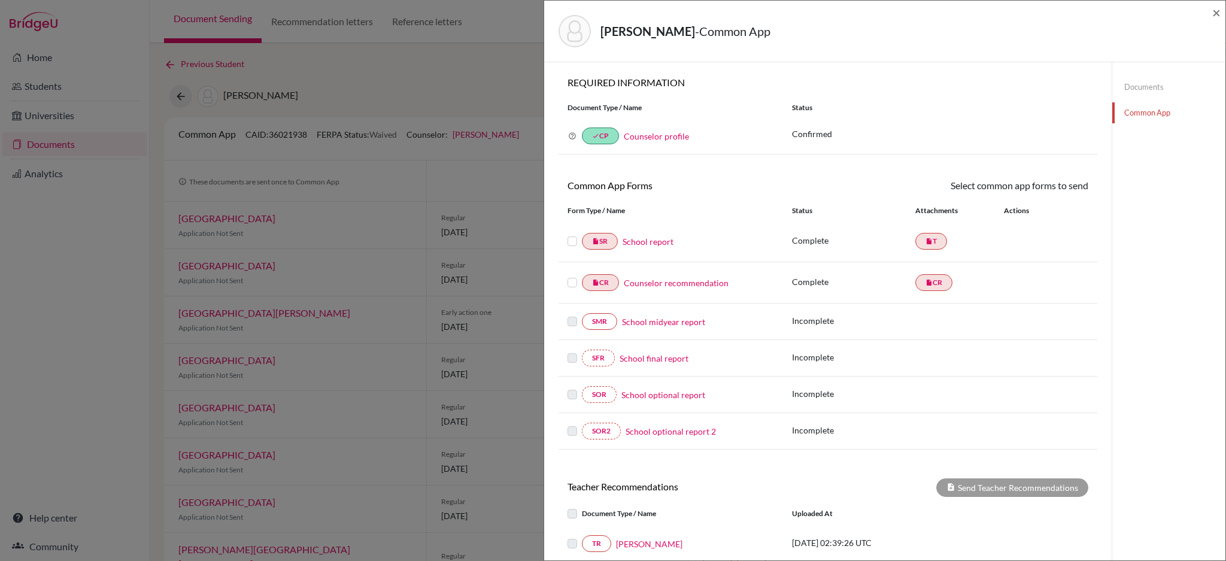
click at [664, 244] on link "School report" at bounding box center [648, 241] width 51 height 13
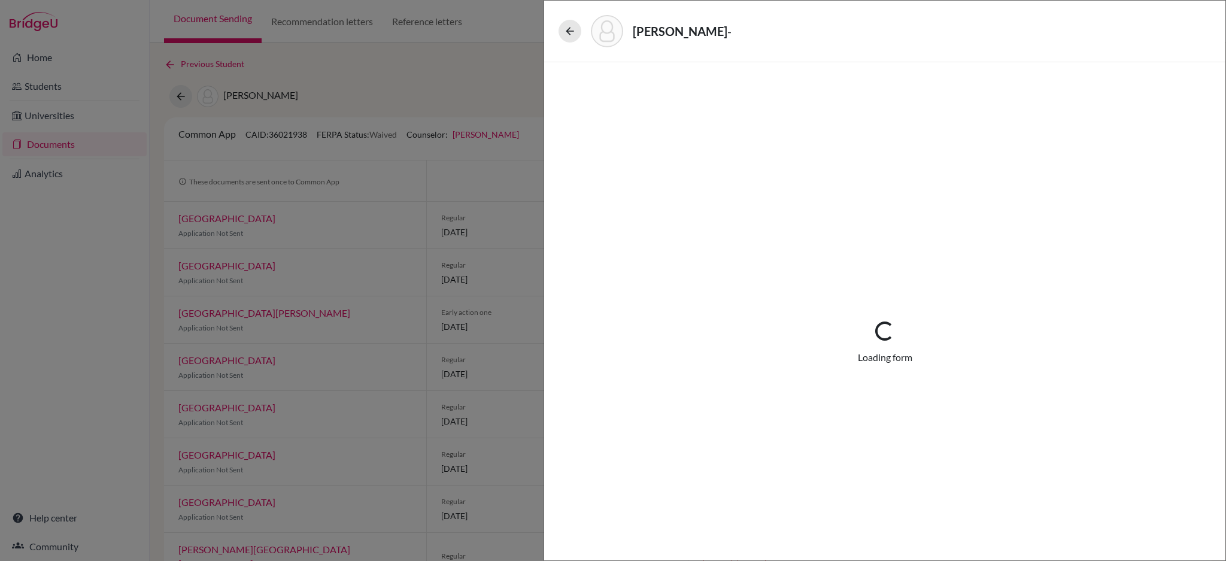
select select "1"
select select "661098"
select select "0"
select select "1"
select select "0"
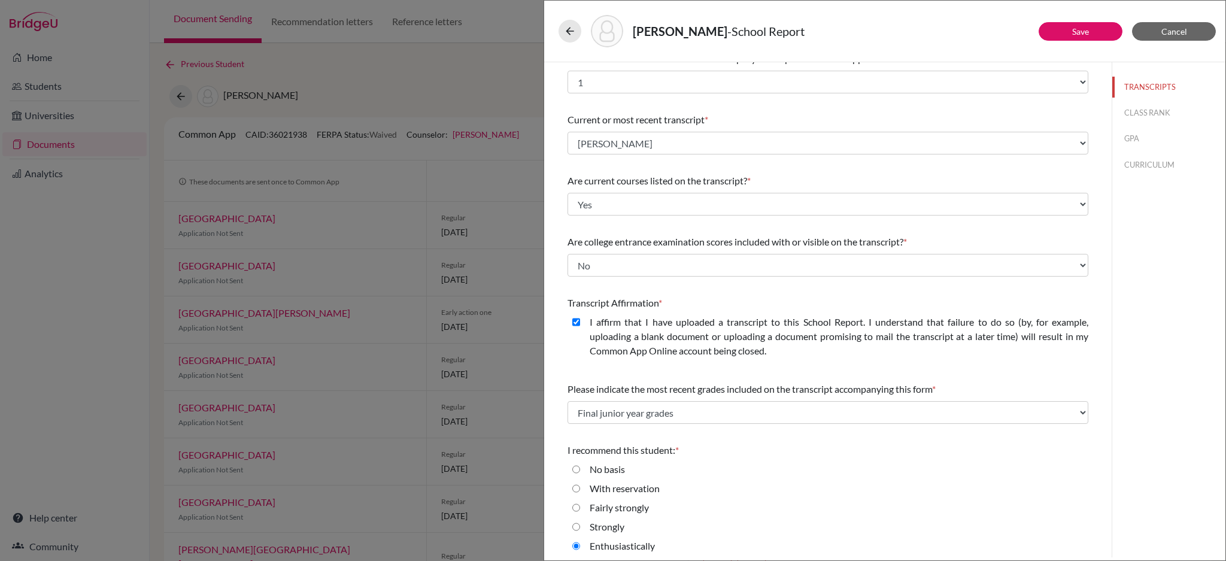
scroll to position [20, 0]
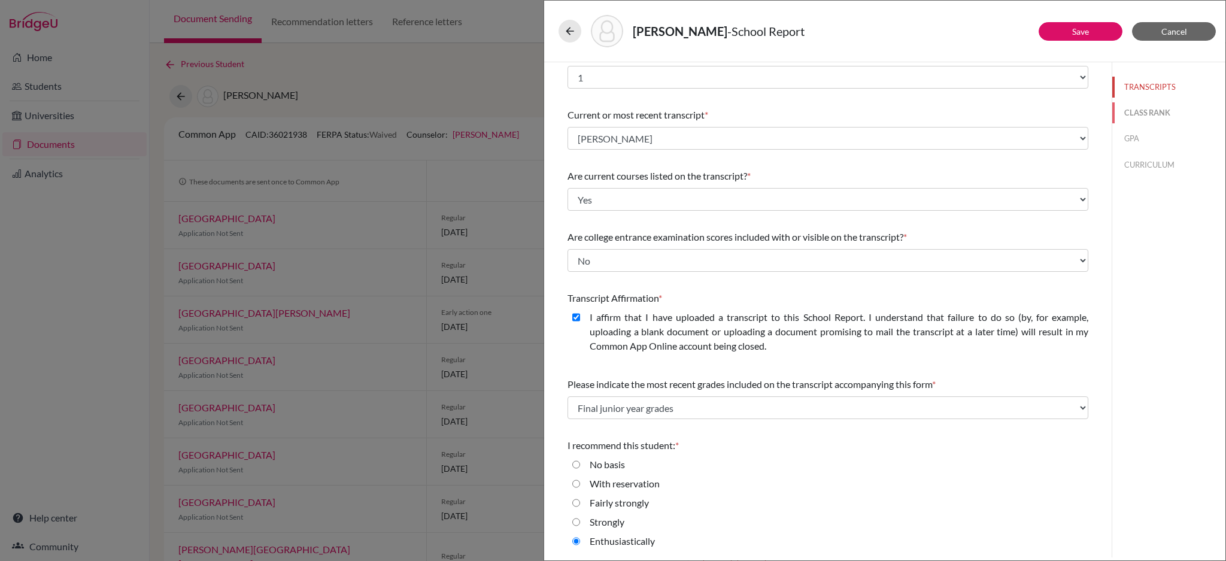
click at [1126, 114] on button "CLASS RANK" at bounding box center [1169, 112] width 113 height 21
select select "5"
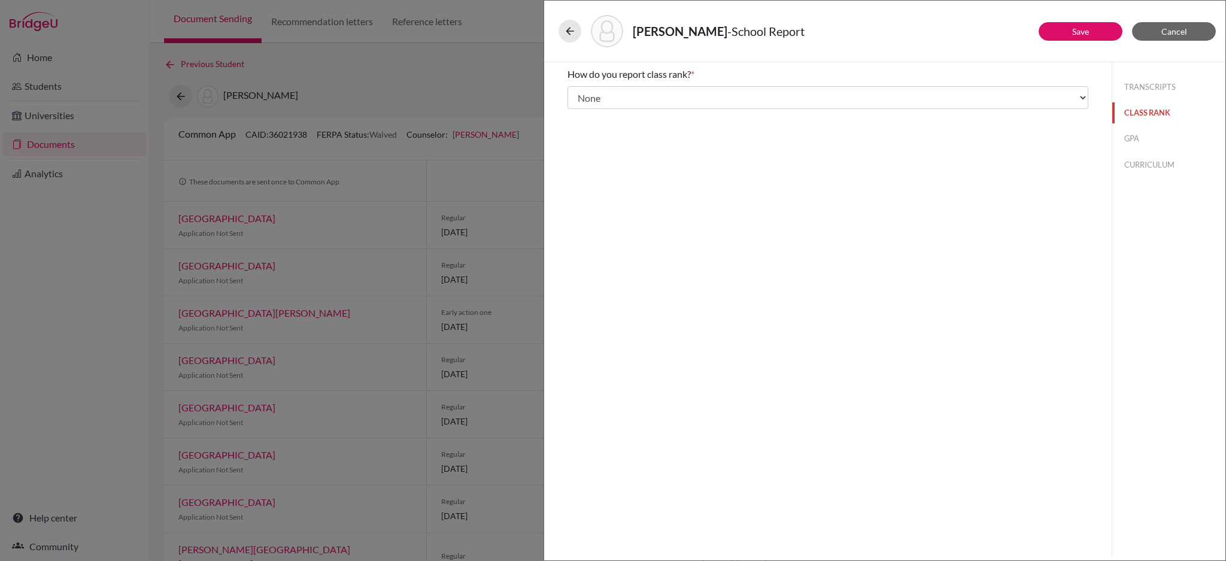
scroll to position [0, 0]
click at [1131, 137] on button "GPA" at bounding box center [1169, 138] width 113 height 21
type input "4.114"
select select "4"
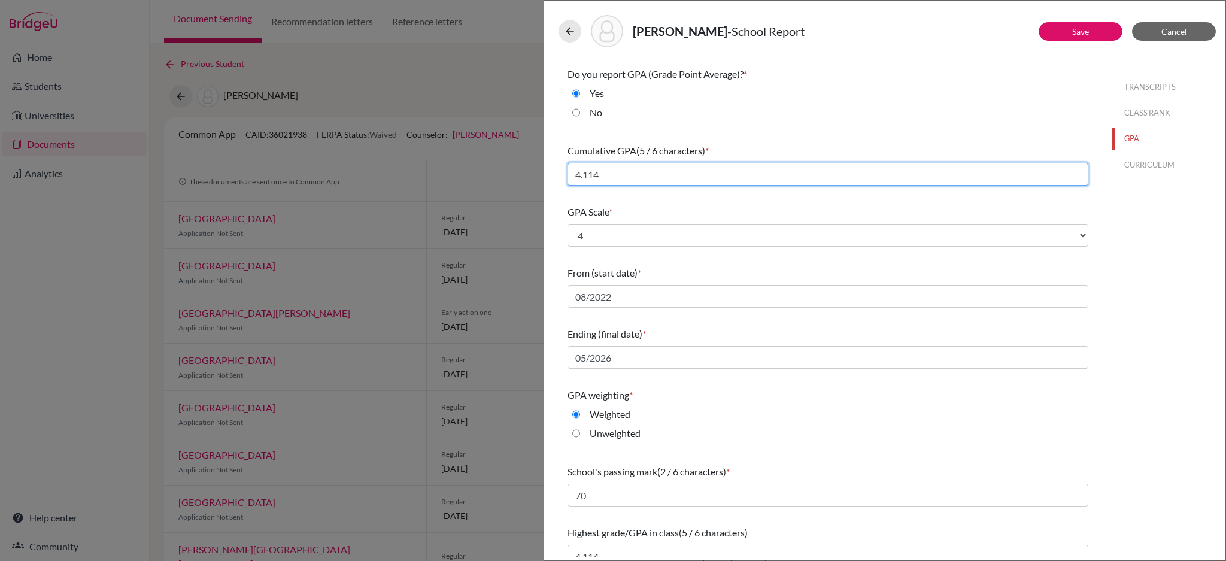
click at [657, 171] on input "4.114" at bounding box center [828, 174] width 521 height 23
type input "4.133"
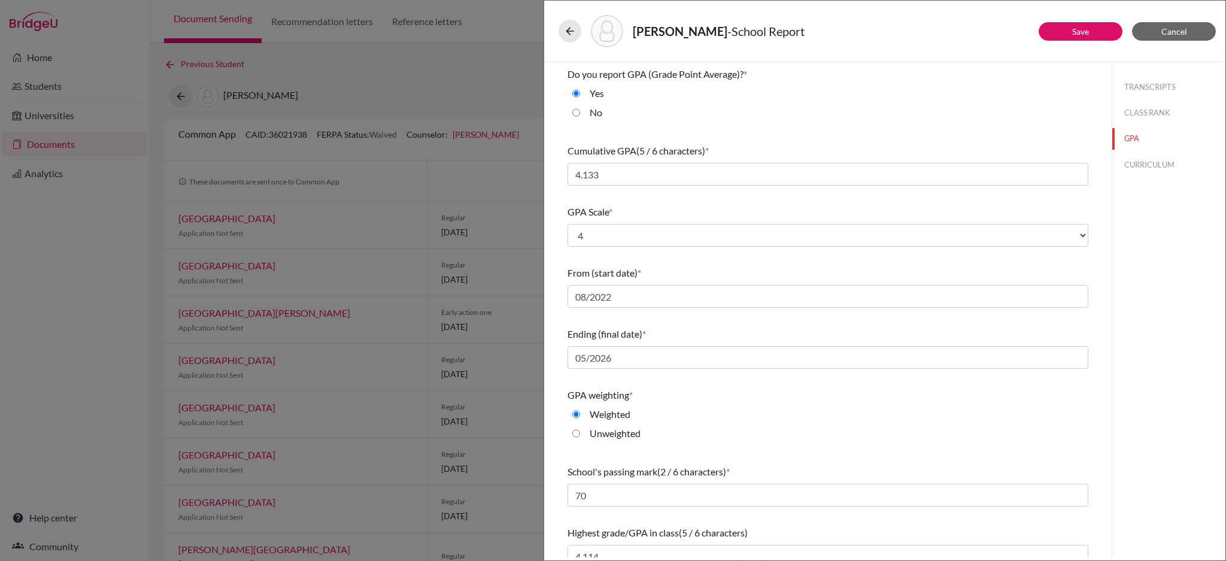
click at [786, 272] on div "From (start date) *" at bounding box center [828, 273] width 521 height 14
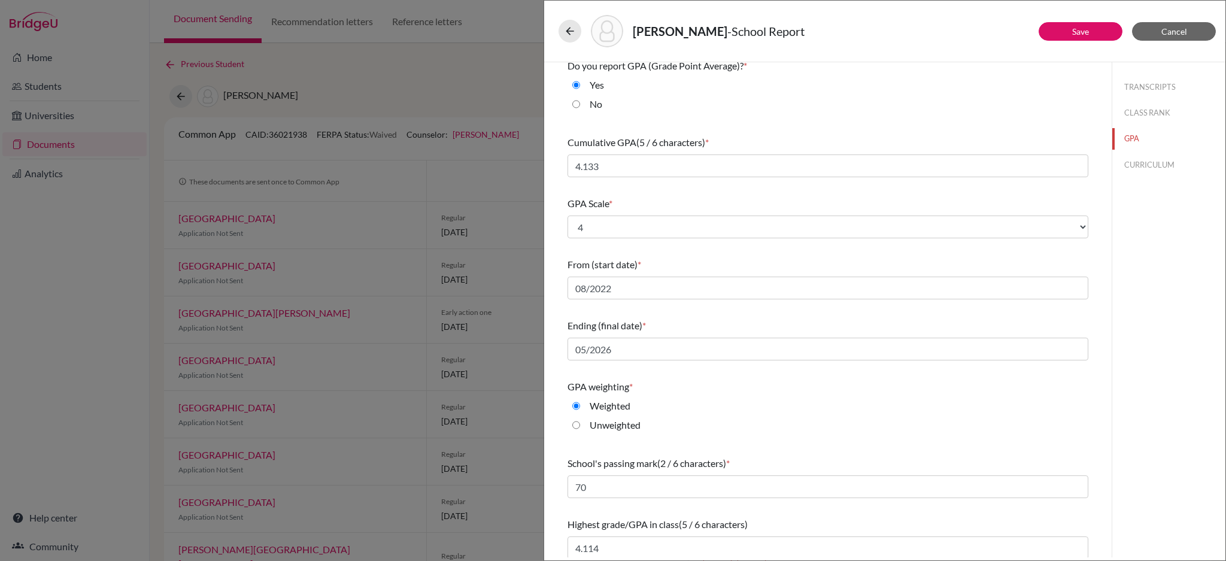
scroll to position [14, 0]
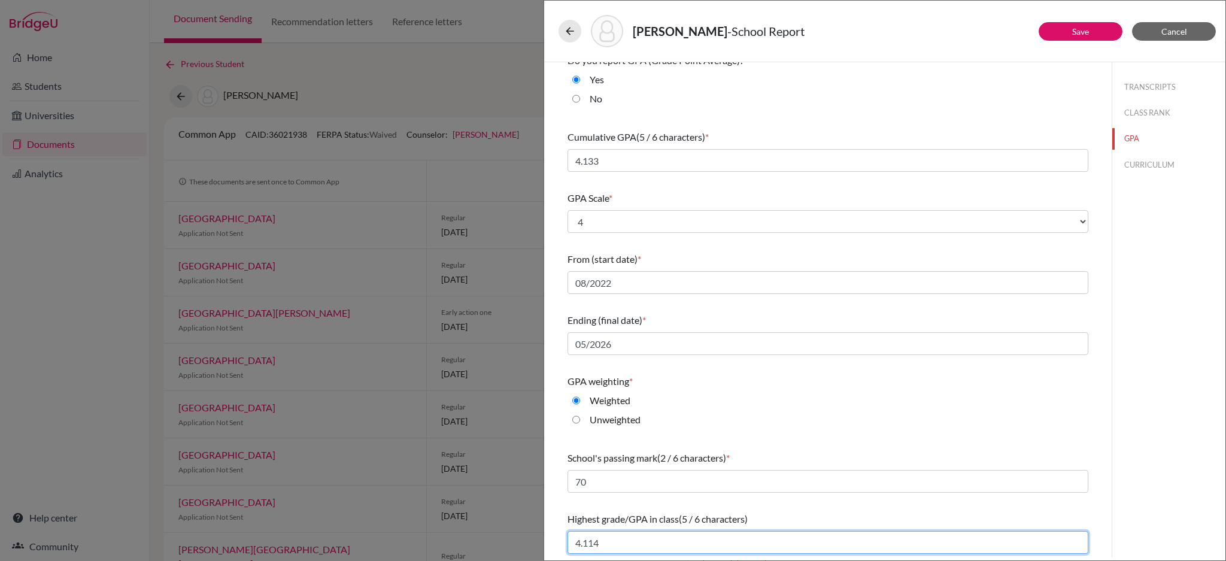
click at [617, 547] on input "4.114" at bounding box center [828, 542] width 521 height 23
type input "4.133"
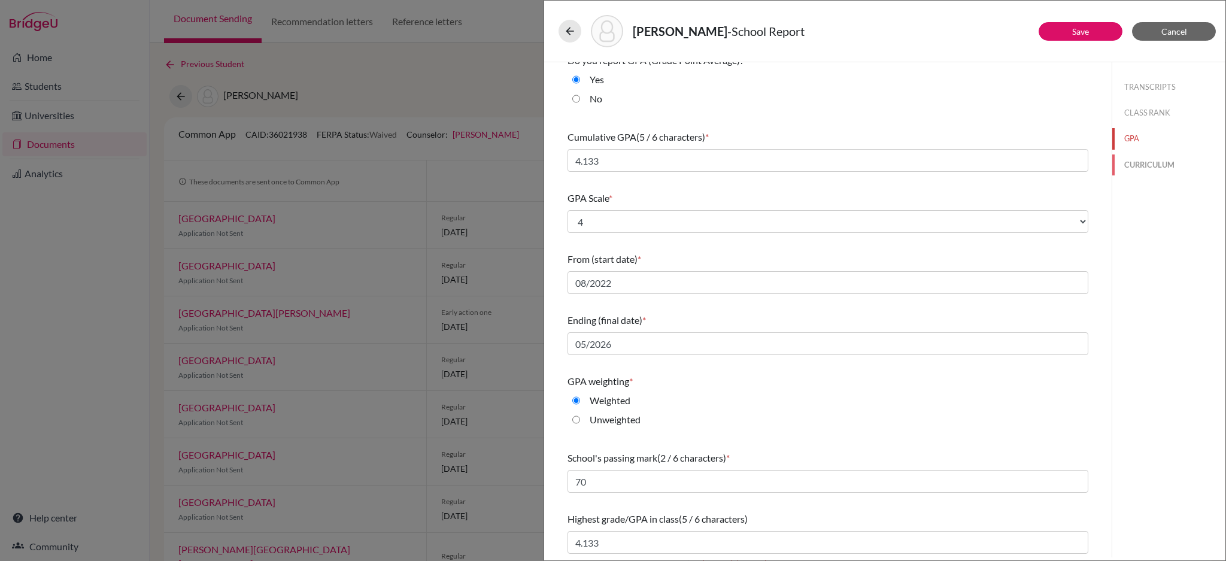
click at [1134, 168] on button "CURRICULUM" at bounding box center [1169, 164] width 113 height 21
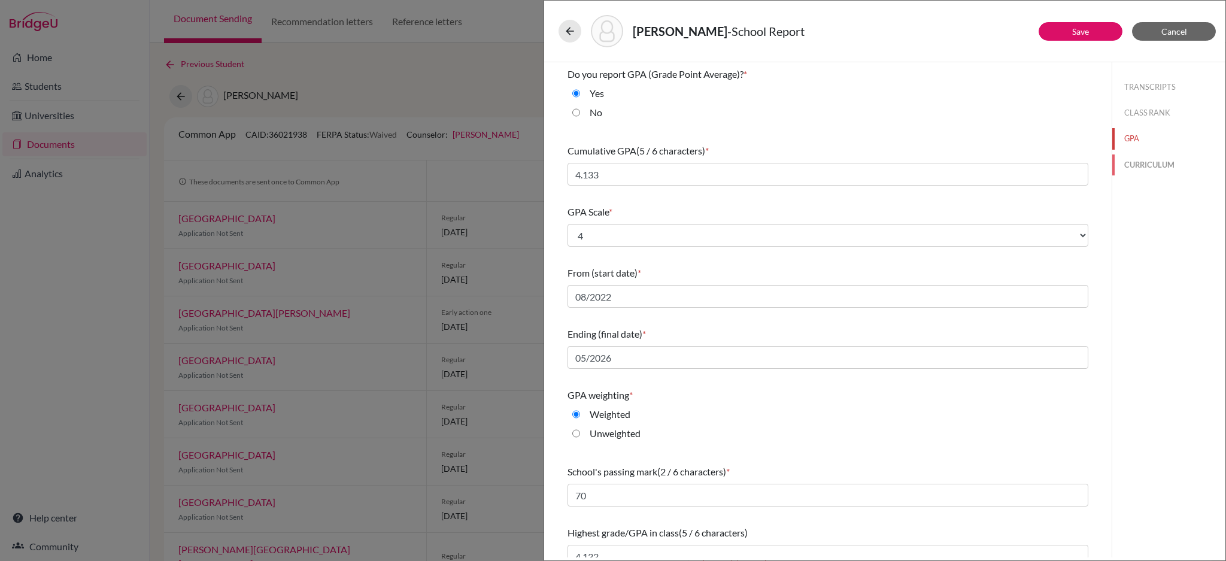
select select "4"
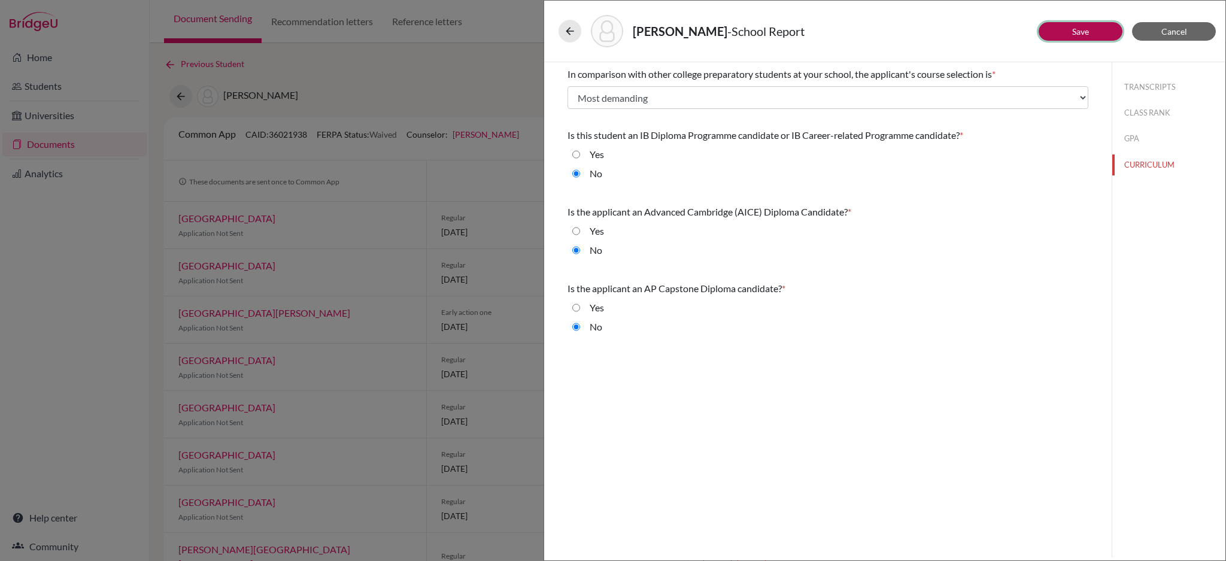
click at [1070, 34] on button "Save" at bounding box center [1081, 31] width 84 height 19
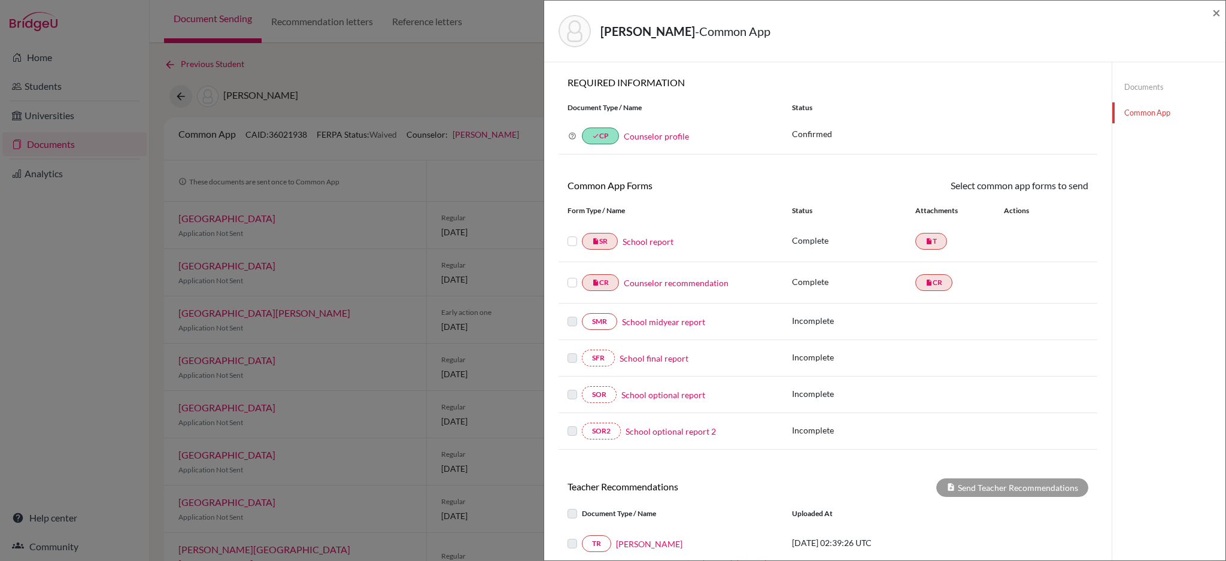
click at [1158, 85] on link "Documents" at bounding box center [1169, 87] width 113 height 21
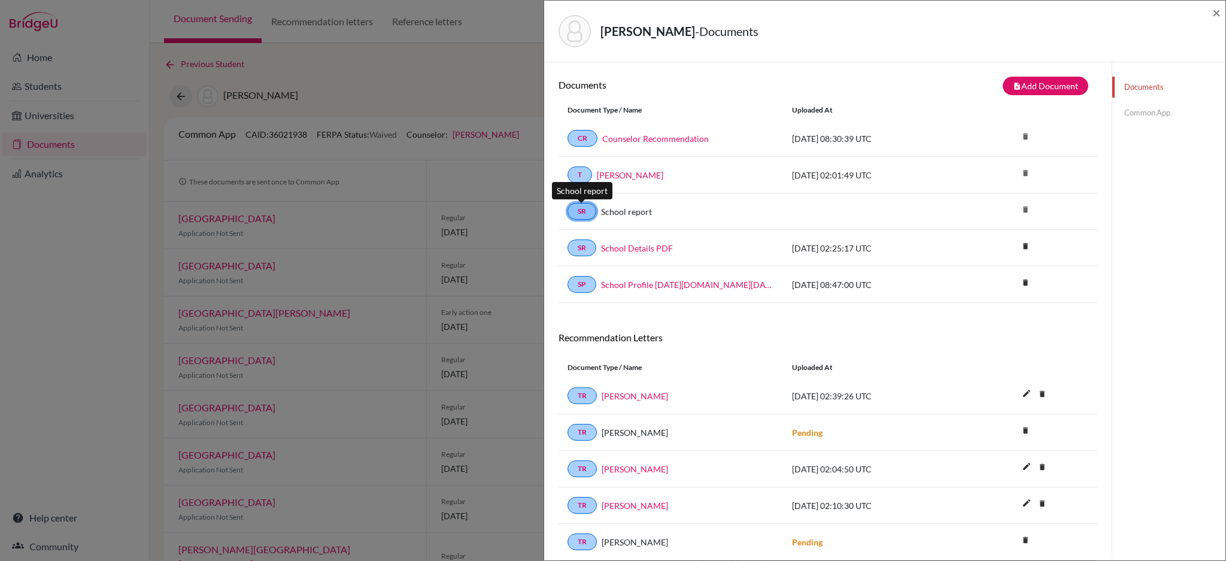
click at [580, 213] on link "SR" at bounding box center [582, 211] width 29 height 17
click at [1146, 109] on link "Common App" at bounding box center [1169, 112] width 113 height 21
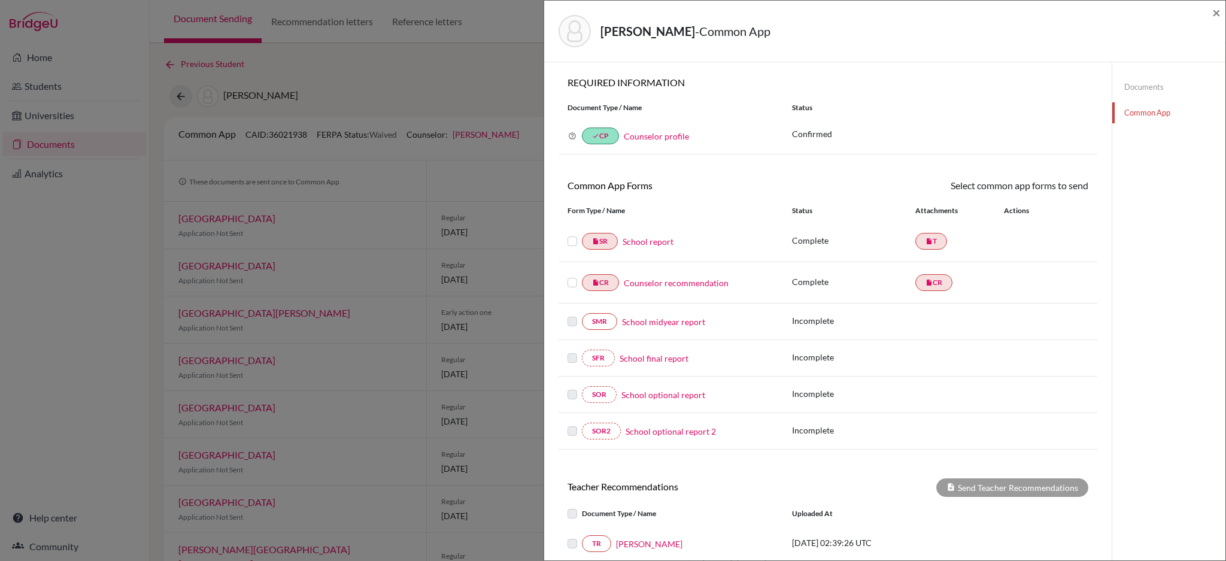
click at [662, 241] on link "School report" at bounding box center [648, 241] width 51 height 13
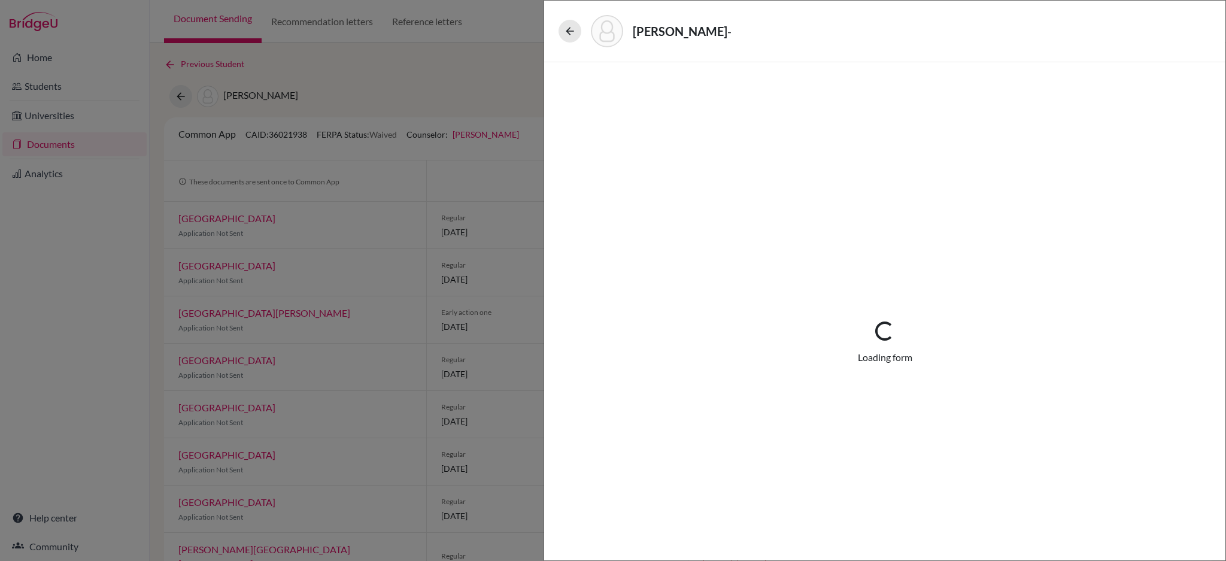
select select "1"
select select "661098"
select select "0"
select select "1"
select select "0"
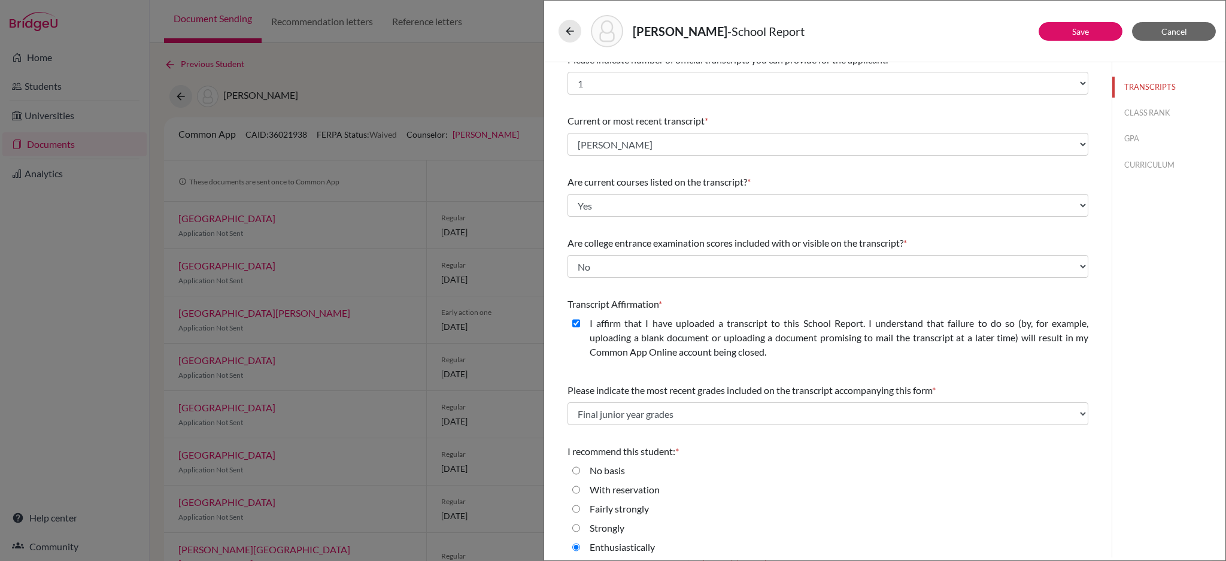
scroll to position [20, 0]
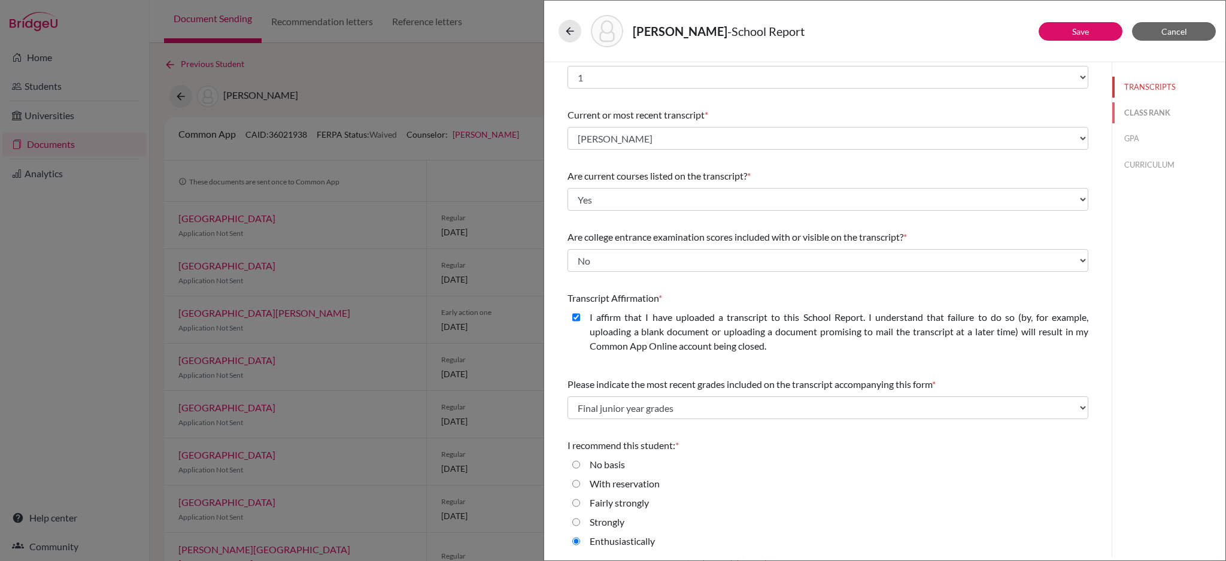
click at [1123, 114] on button "CLASS RANK" at bounding box center [1169, 112] width 113 height 21
select select "5"
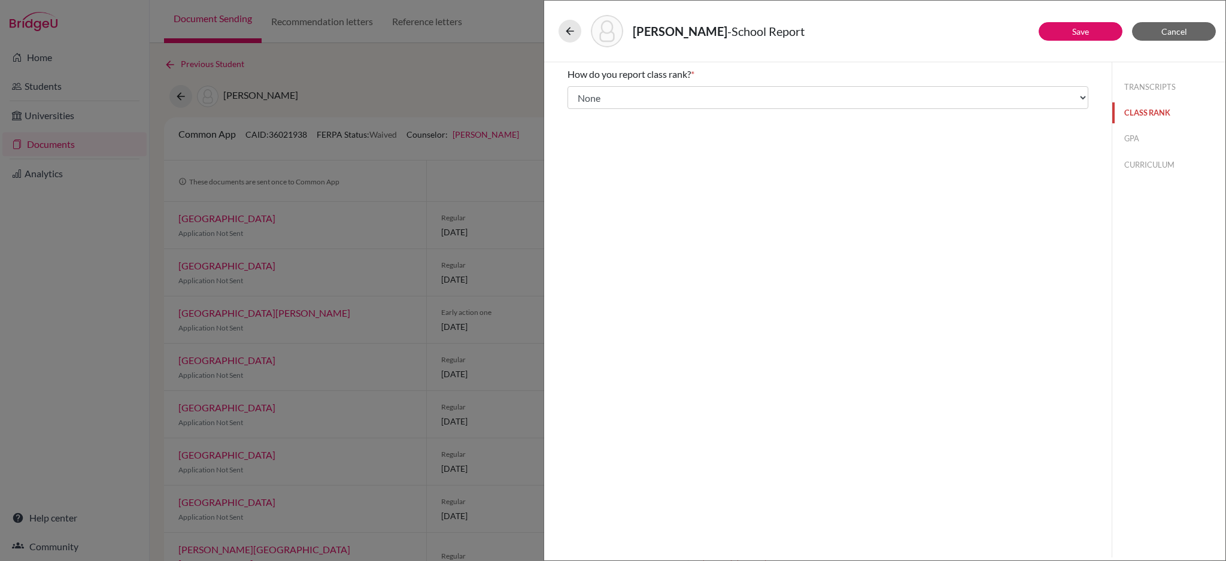
scroll to position [0, 0]
click at [1137, 140] on button "GPA" at bounding box center [1169, 138] width 113 height 21
type input "4.133"
select select "4"
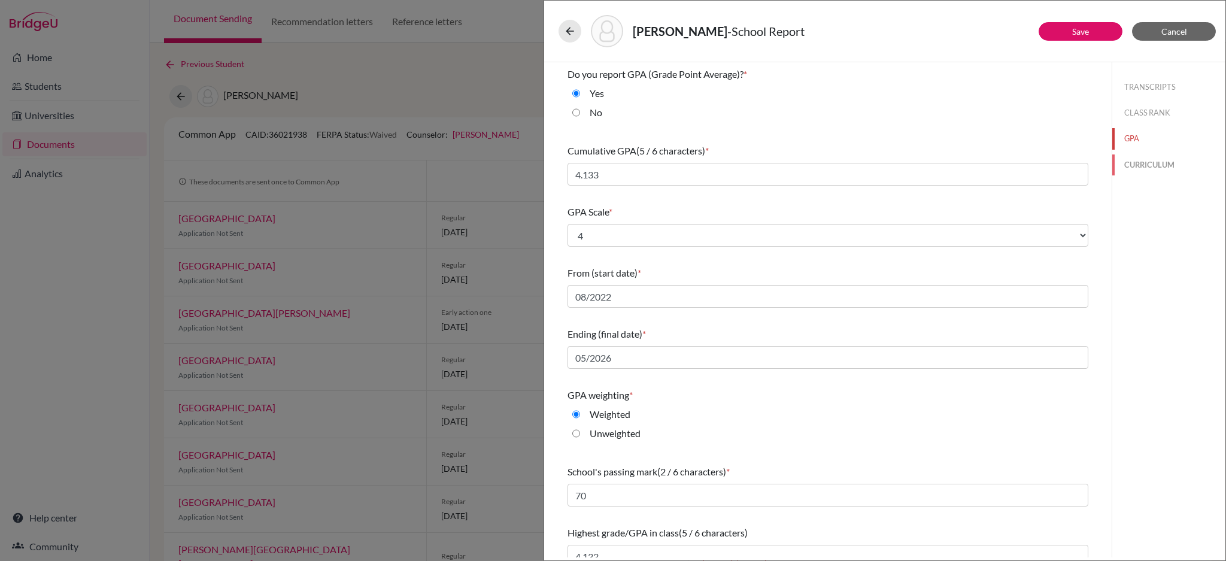
click at [1120, 162] on button "CURRICULUM" at bounding box center [1169, 164] width 113 height 21
select select "4"
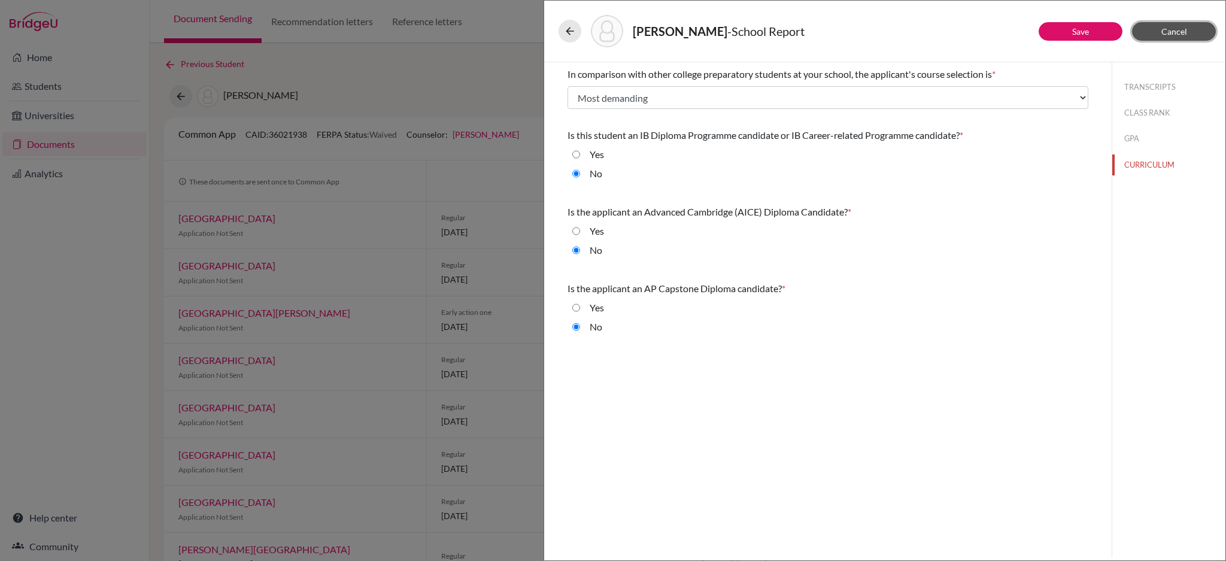
click at [1174, 30] on span "Cancel" at bounding box center [1175, 31] width 26 height 10
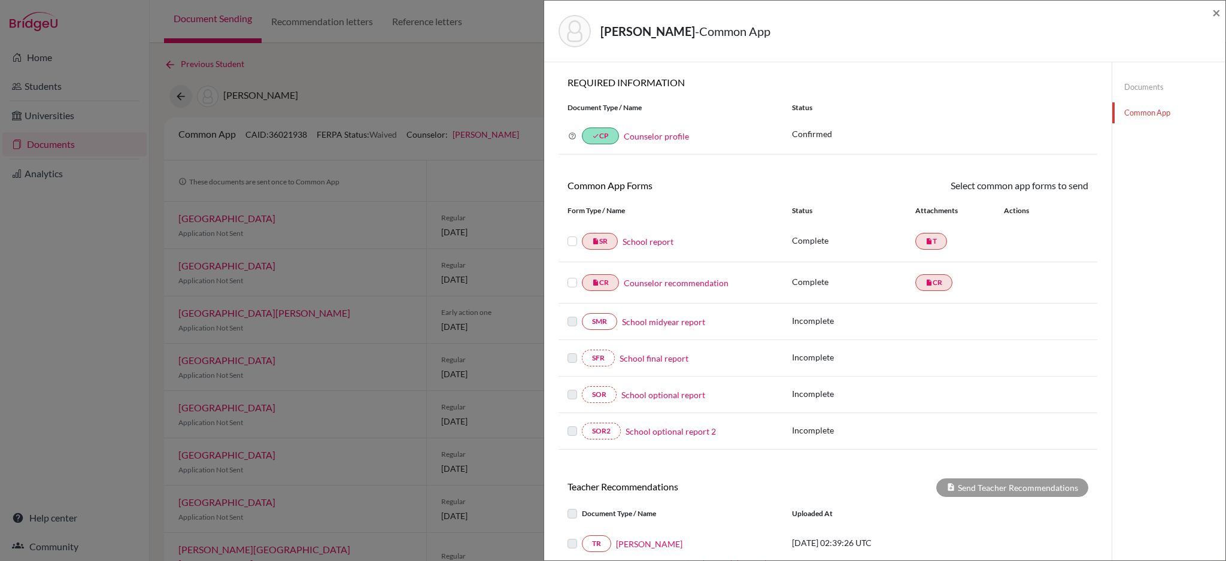
click at [1145, 85] on link "Documents" at bounding box center [1169, 87] width 113 height 21
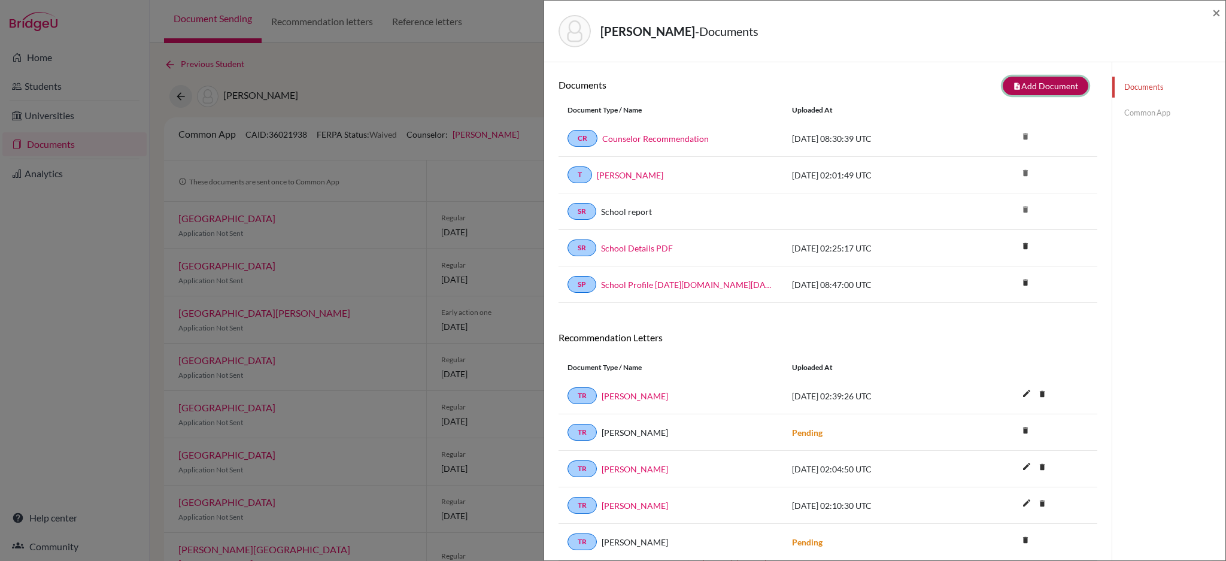
click at [1023, 90] on button "note_add Add Document" at bounding box center [1046, 86] width 86 height 19
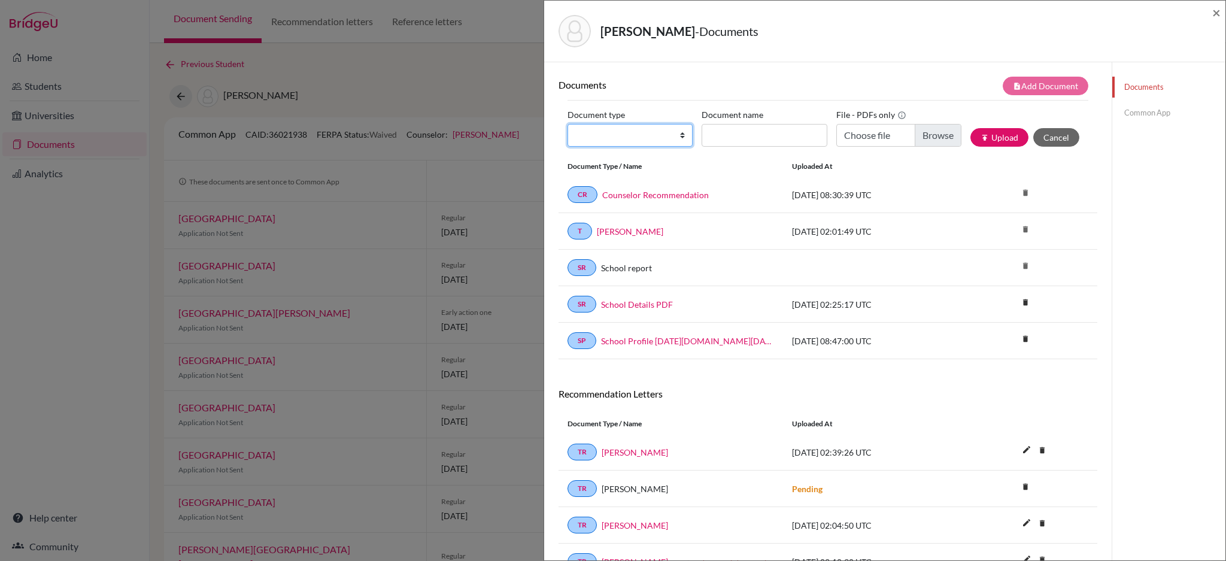
click at [676, 134] on select "Change explanation for Common App reports Counselor recommendation Internationa…" at bounding box center [630, 135] width 125 height 23
select select "2"
click at [568, 124] on select "Change explanation for Common App reports Counselor recommendation Internationa…" at bounding box center [630, 135] width 125 height 23
click at [763, 132] on input "Document name" at bounding box center [764, 135] width 125 height 23
type input "Initial Transcript"
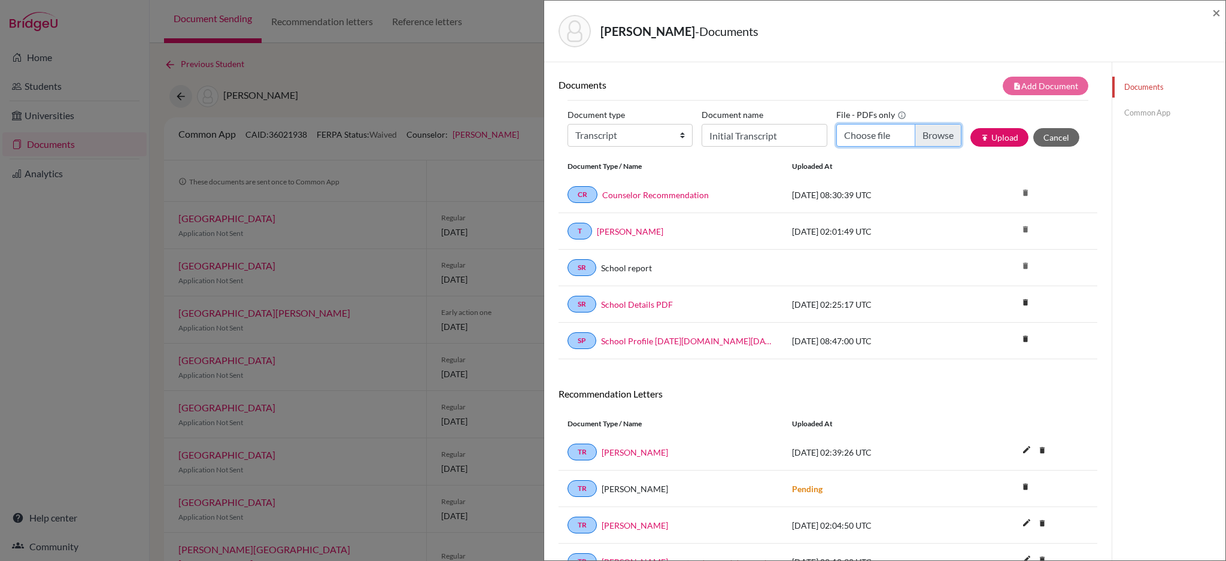
click at [932, 137] on input "Choose file" at bounding box center [899, 135] width 125 height 23
type input "C:\fakepath\Teoh__Samuel__Samuel__-Official_Initial_Transcript-S.pdf"
click at [989, 139] on button "publish Upload" at bounding box center [1000, 137] width 58 height 19
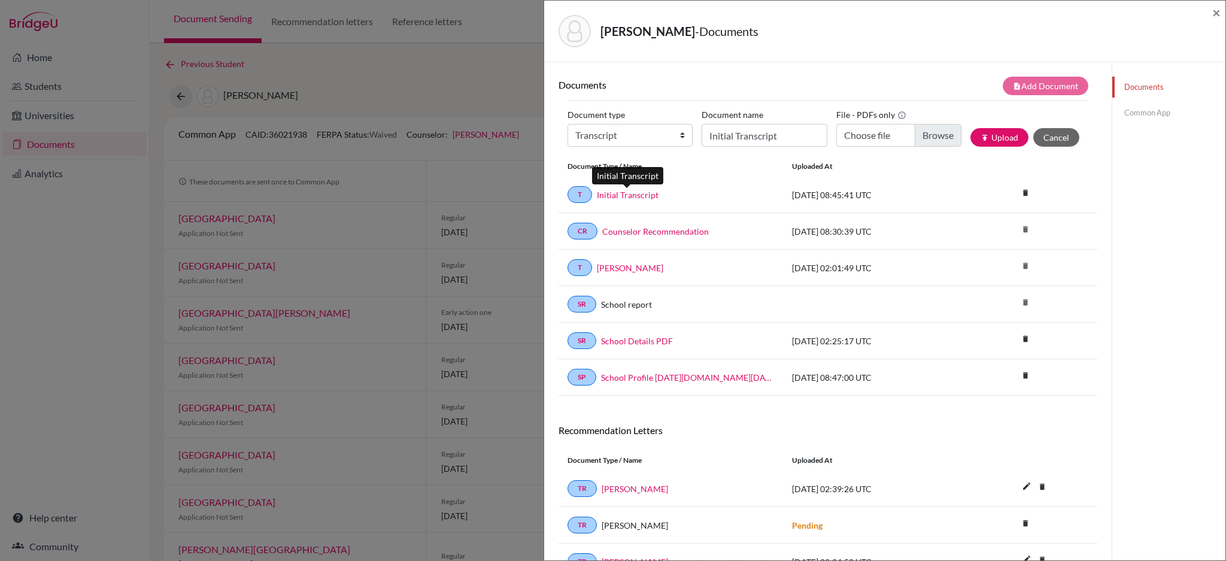
click at [631, 196] on link "Initial Transcript" at bounding box center [628, 195] width 62 height 13
click at [487, 40] on div "[PERSON_NAME] - Documents × Documents note_add Add Document Document type Chang…" at bounding box center [613, 280] width 1226 height 561
click at [1217, 10] on span "×" at bounding box center [1217, 12] width 8 height 17
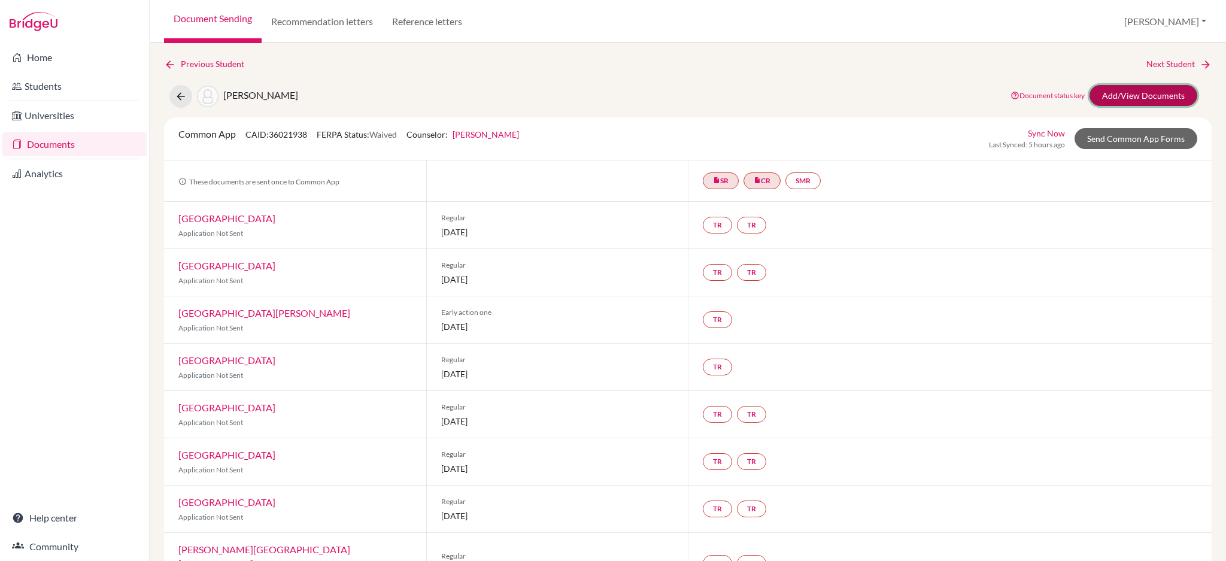
click at [1105, 99] on link "Add/View Documents" at bounding box center [1144, 95] width 108 height 21
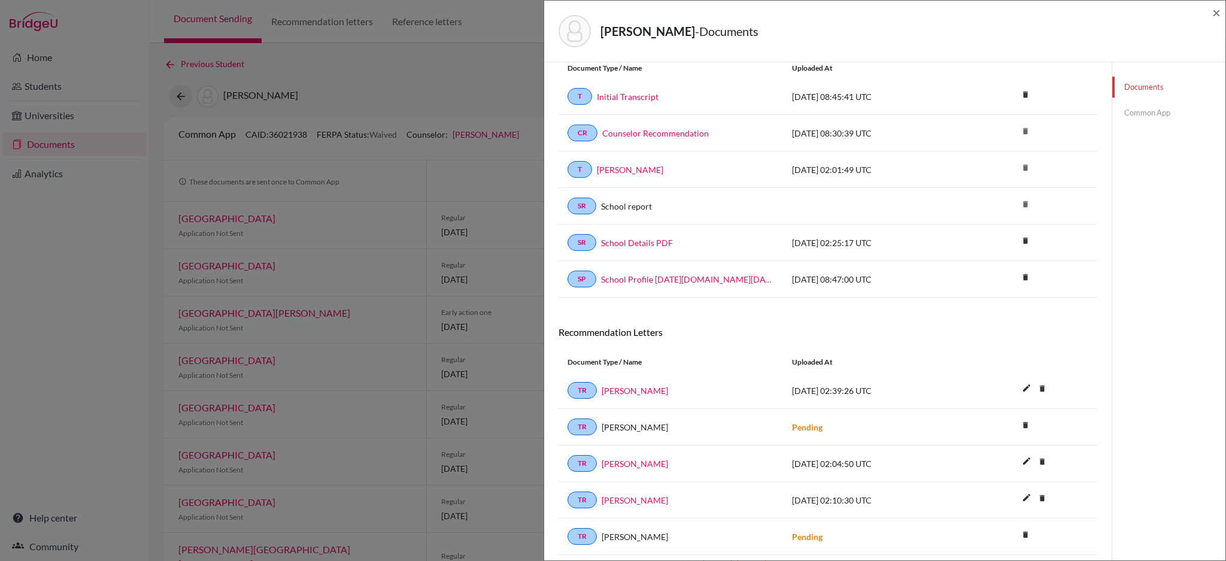
scroll to position [80, 0]
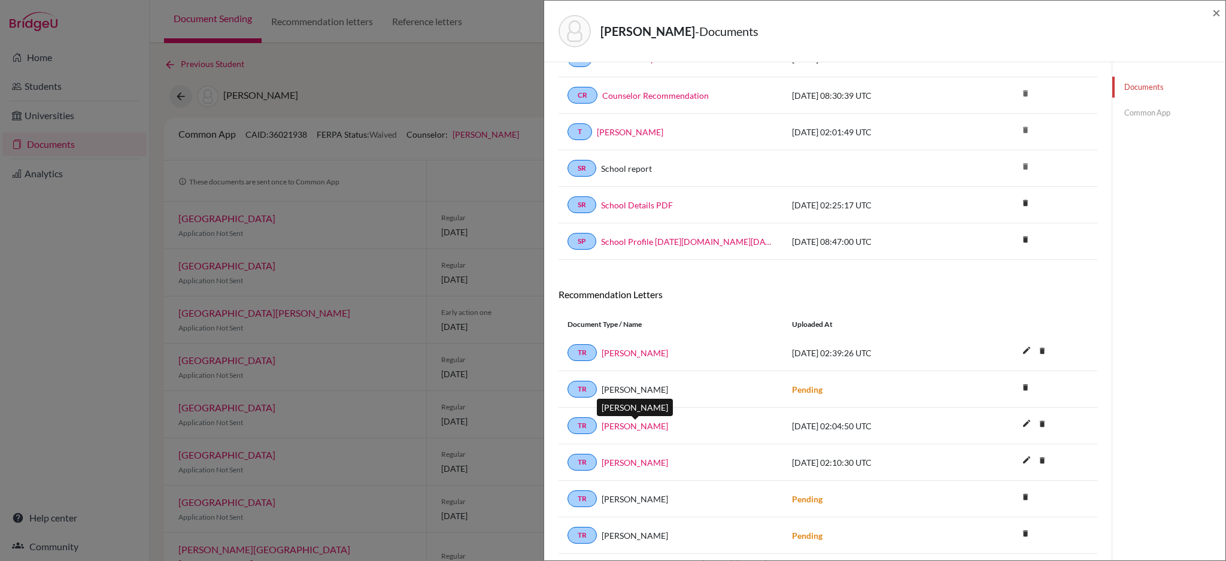
click at [634, 429] on link "[PERSON_NAME]" at bounding box center [635, 426] width 66 height 13
click at [408, 62] on div "[PERSON_NAME] - Documents × Documents note_add Add Document Document type Chang…" at bounding box center [613, 280] width 1226 height 561
click at [1218, 12] on span "×" at bounding box center [1217, 12] width 8 height 17
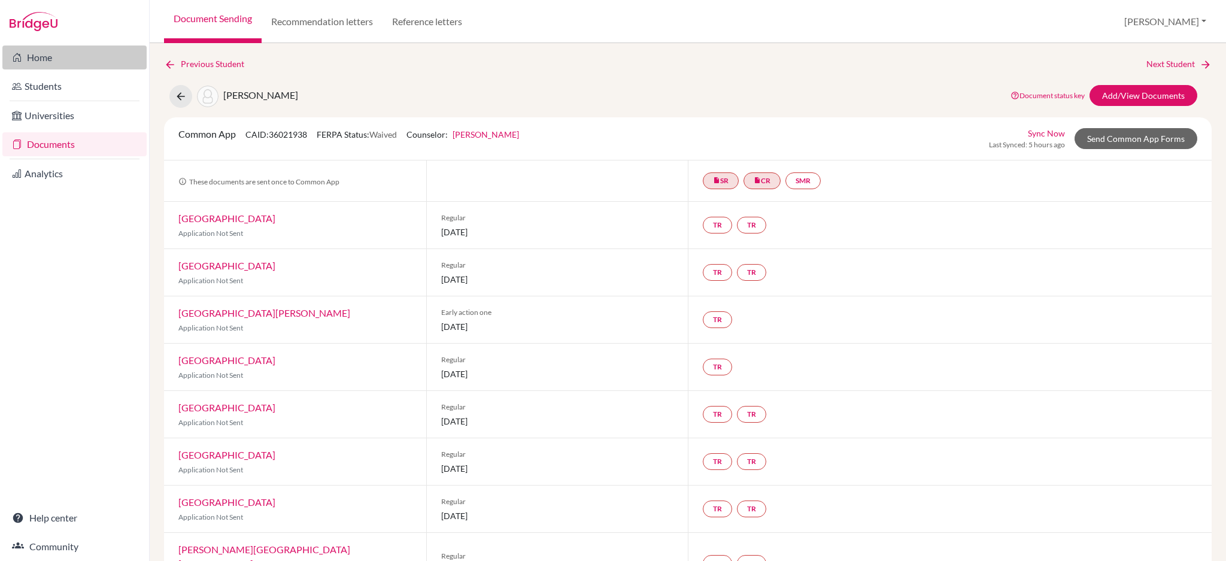
click at [44, 59] on link "Home" at bounding box center [74, 58] width 144 height 24
